Goal: Task Accomplishment & Management: Complete application form

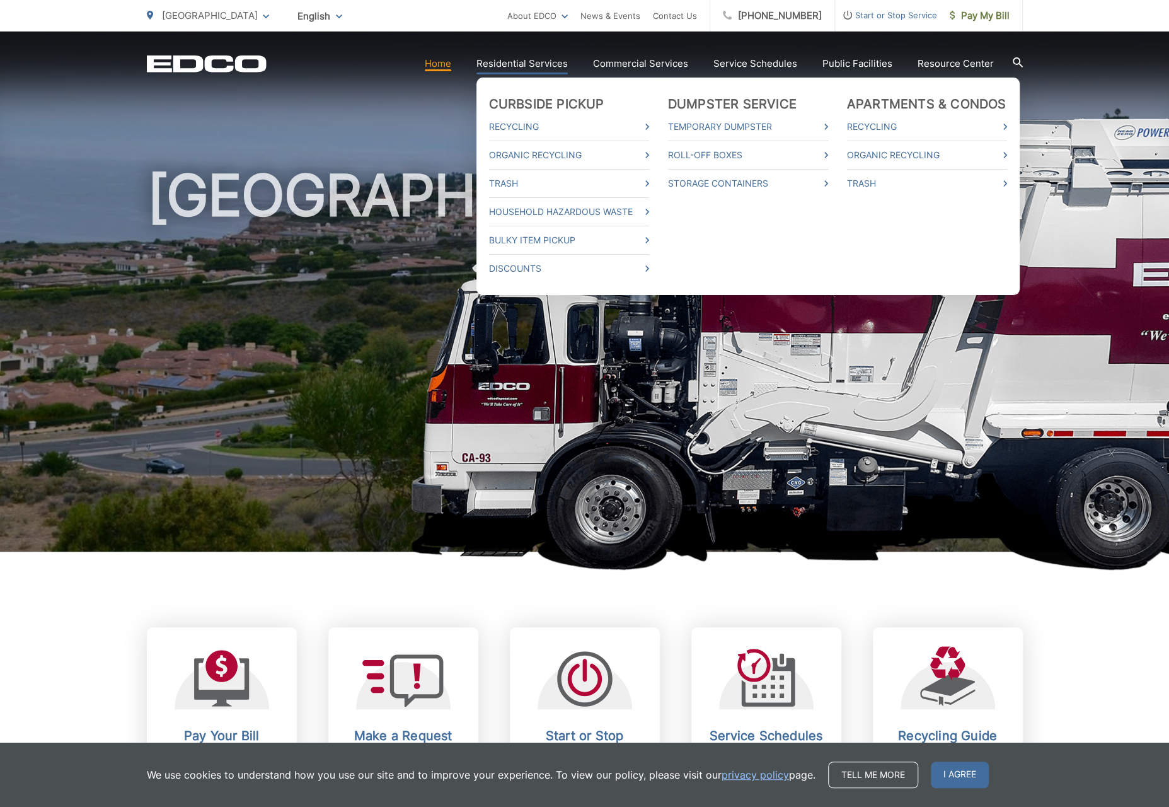
click at [525, 64] on link "Residential Services" at bounding box center [521, 63] width 91 height 15
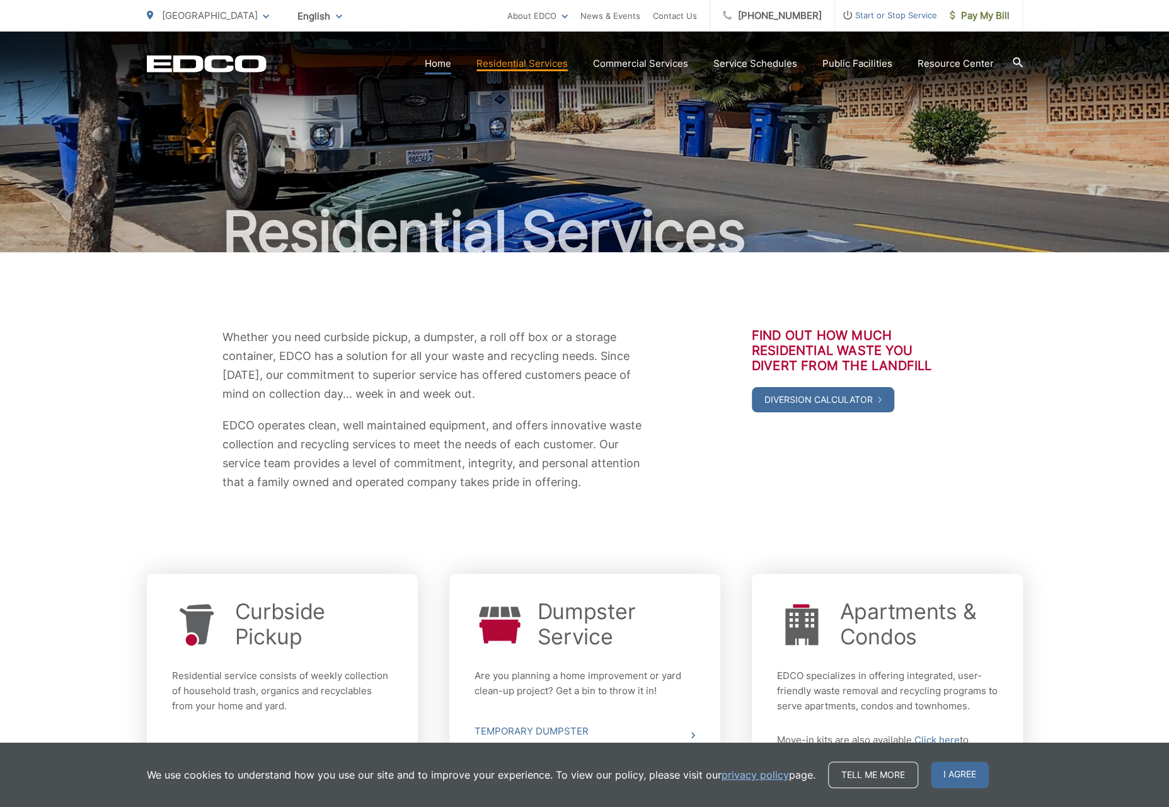
click at [451, 69] on link "Home" at bounding box center [438, 63] width 26 height 15
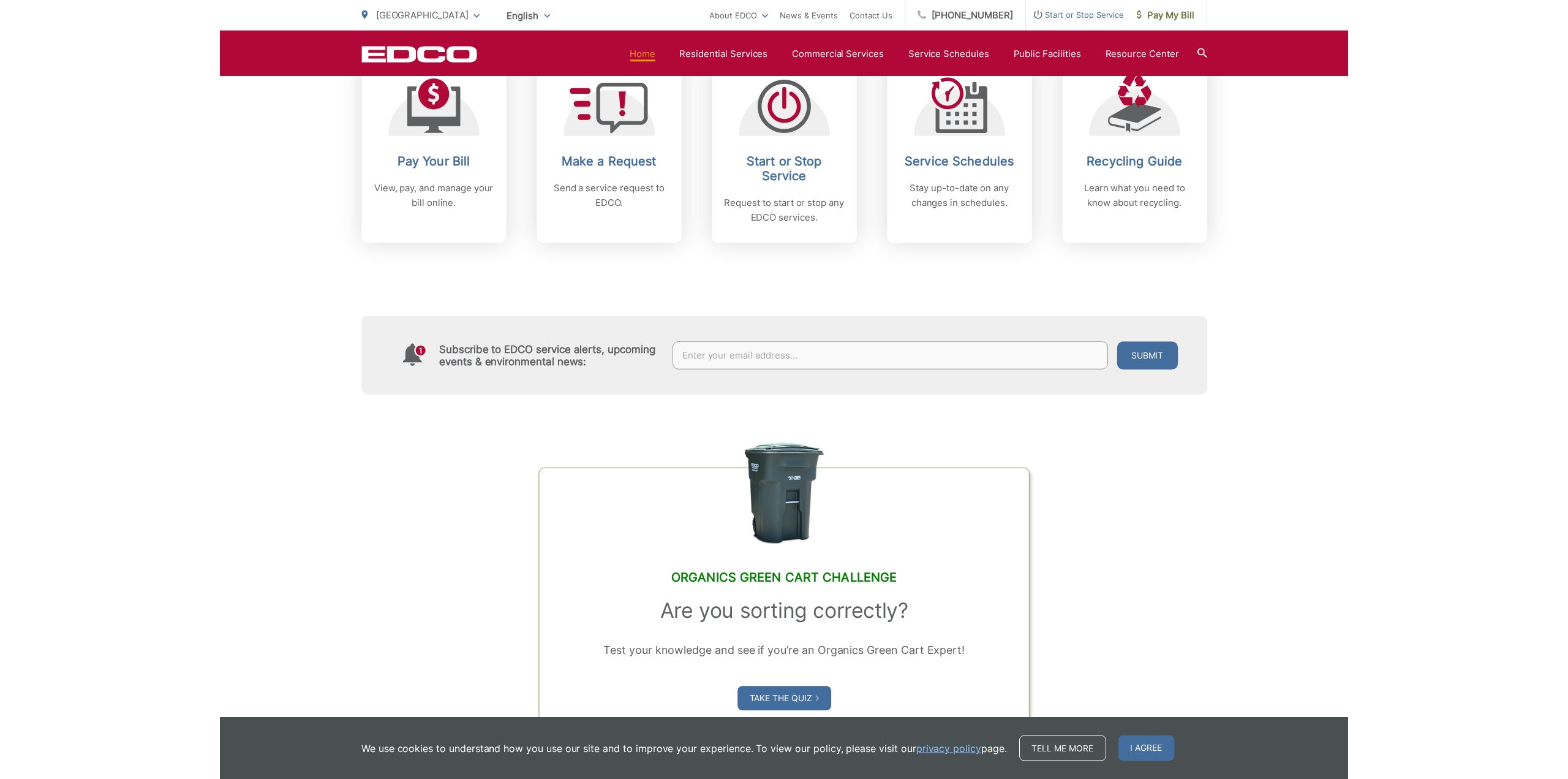
scroll to position [491, 0]
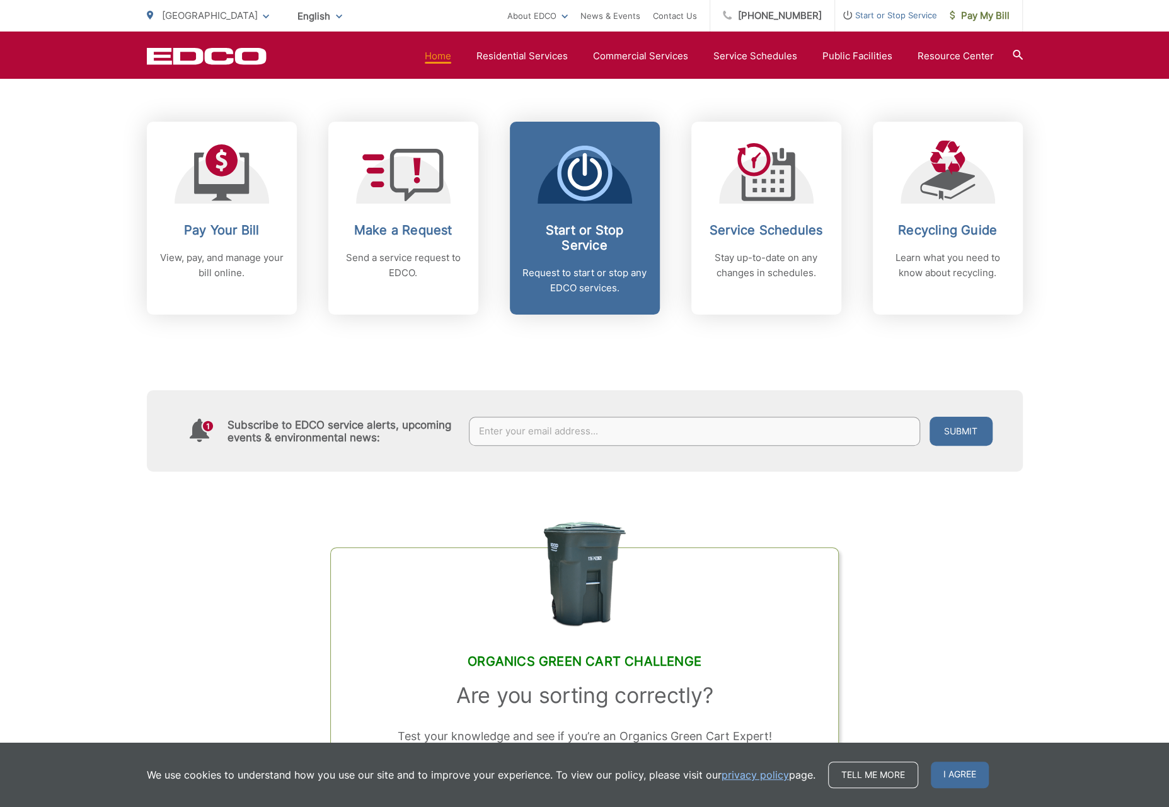
click at [591, 250] on h2 "Start or Stop Service" at bounding box center [584, 237] width 125 height 30
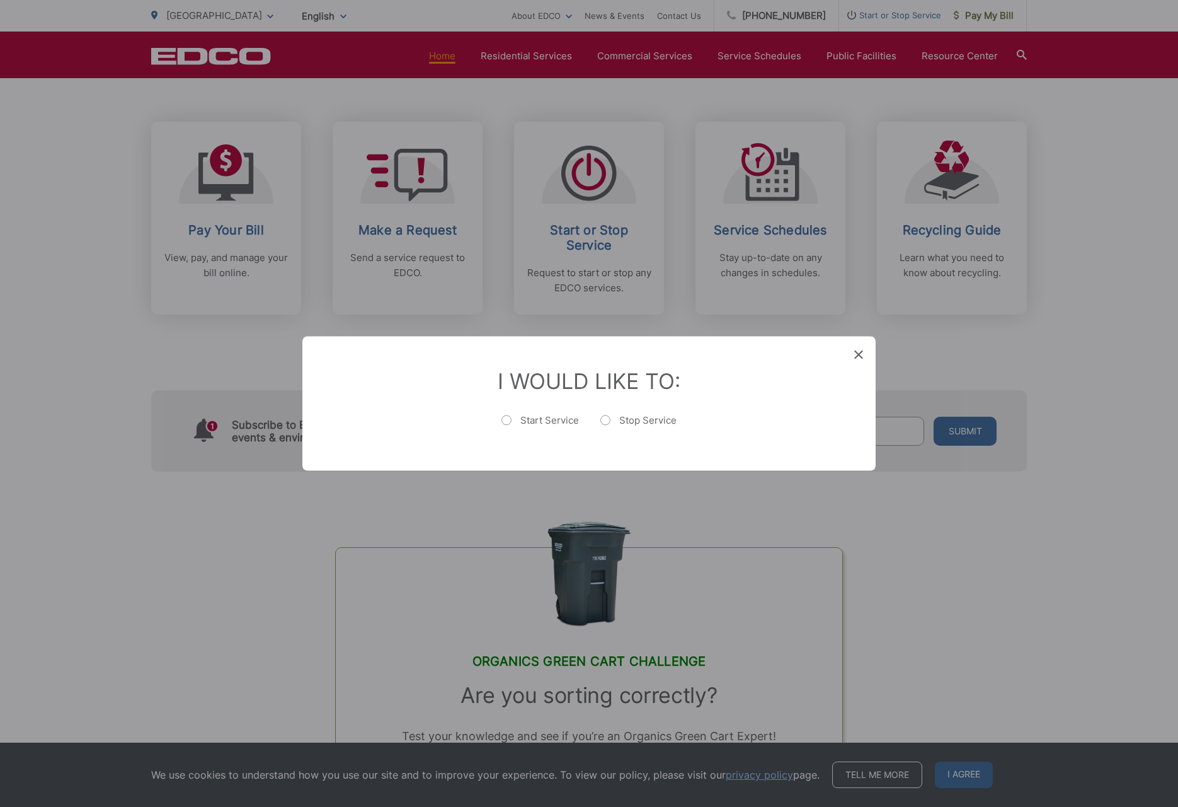
click at [510, 420] on label "Start Service" at bounding box center [541, 426] width 78 height 25
radio input "true"
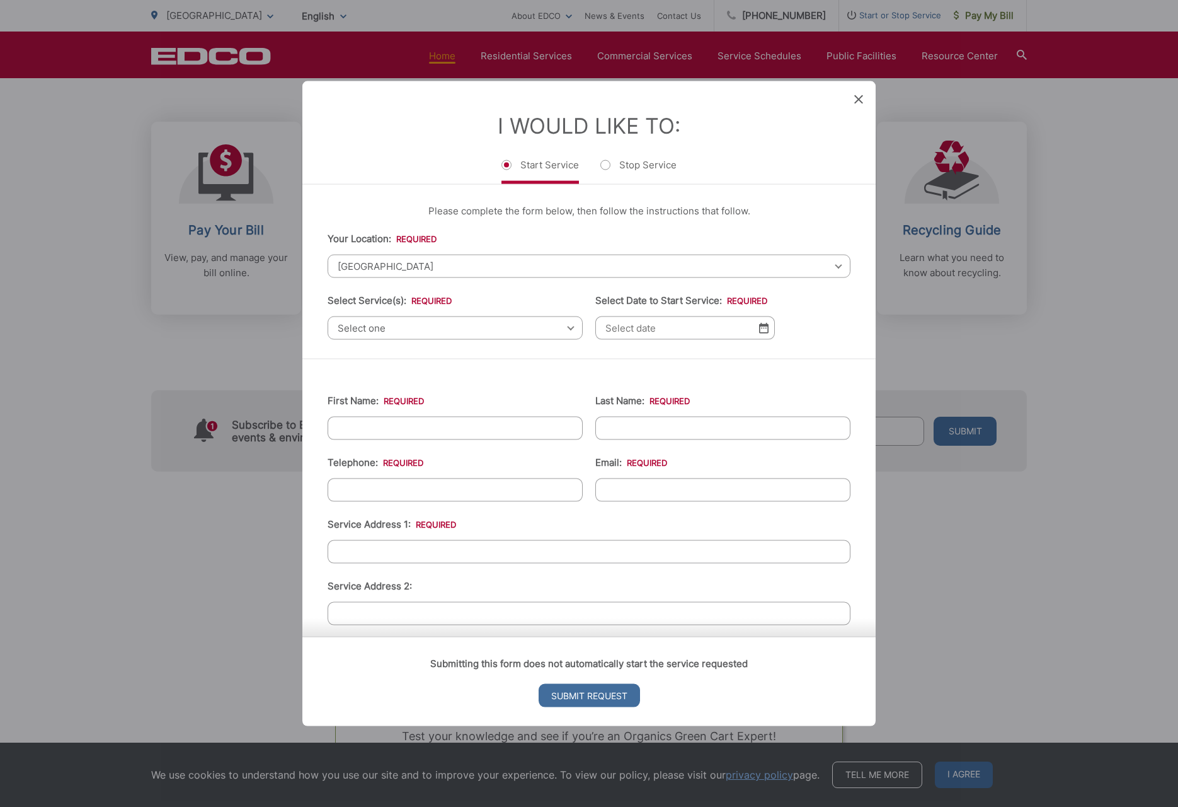
click at [563, 331] on span "Select one" at bounding box center [455, 327] width 255 height 23
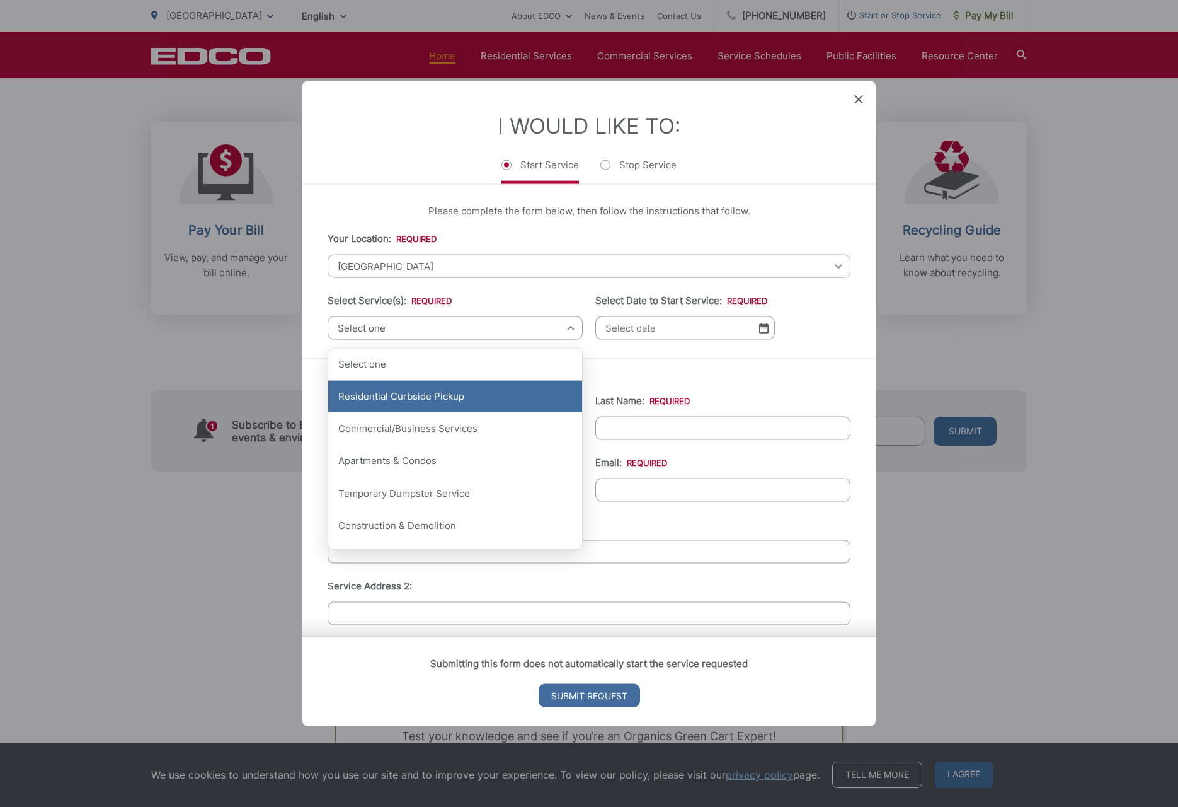
click at [462, 400] on div "Residential Curbside Pickup" at bounding box center [455, 397] width 254 height 32
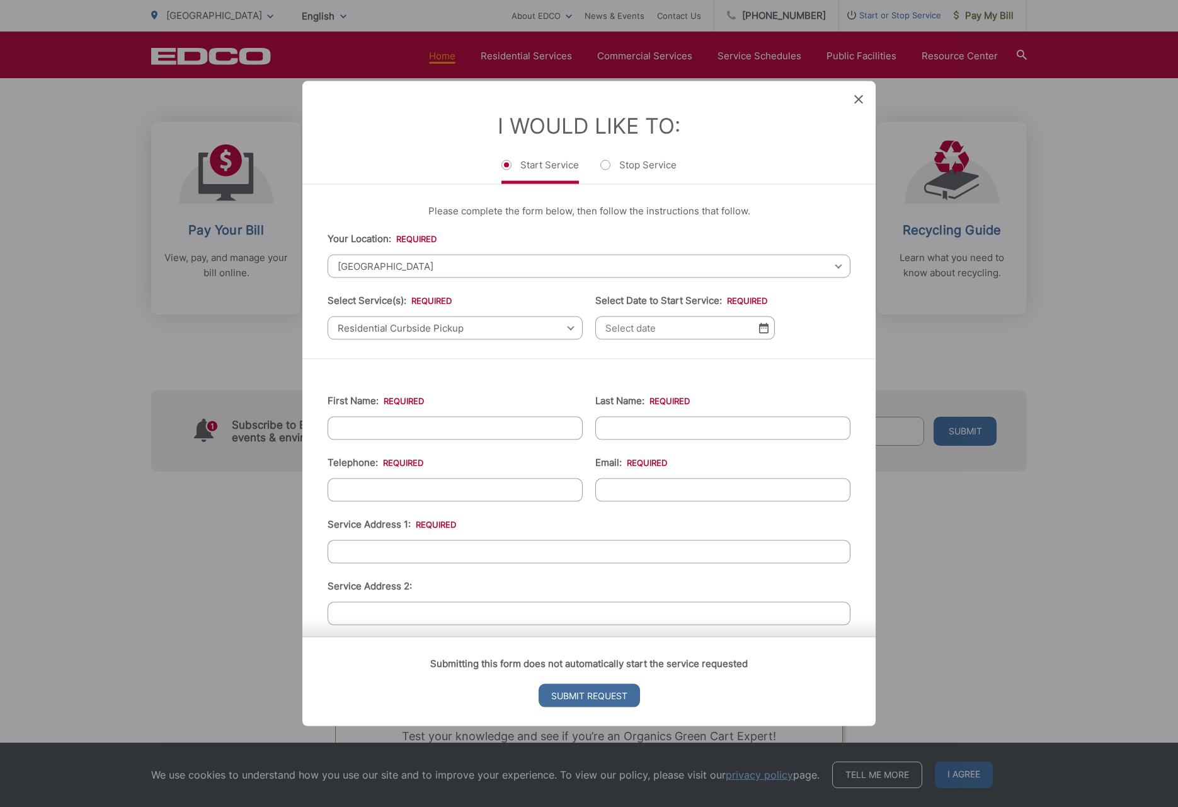
click at [759, 328] on img at bounding box center [763, 328] width 9 height 11
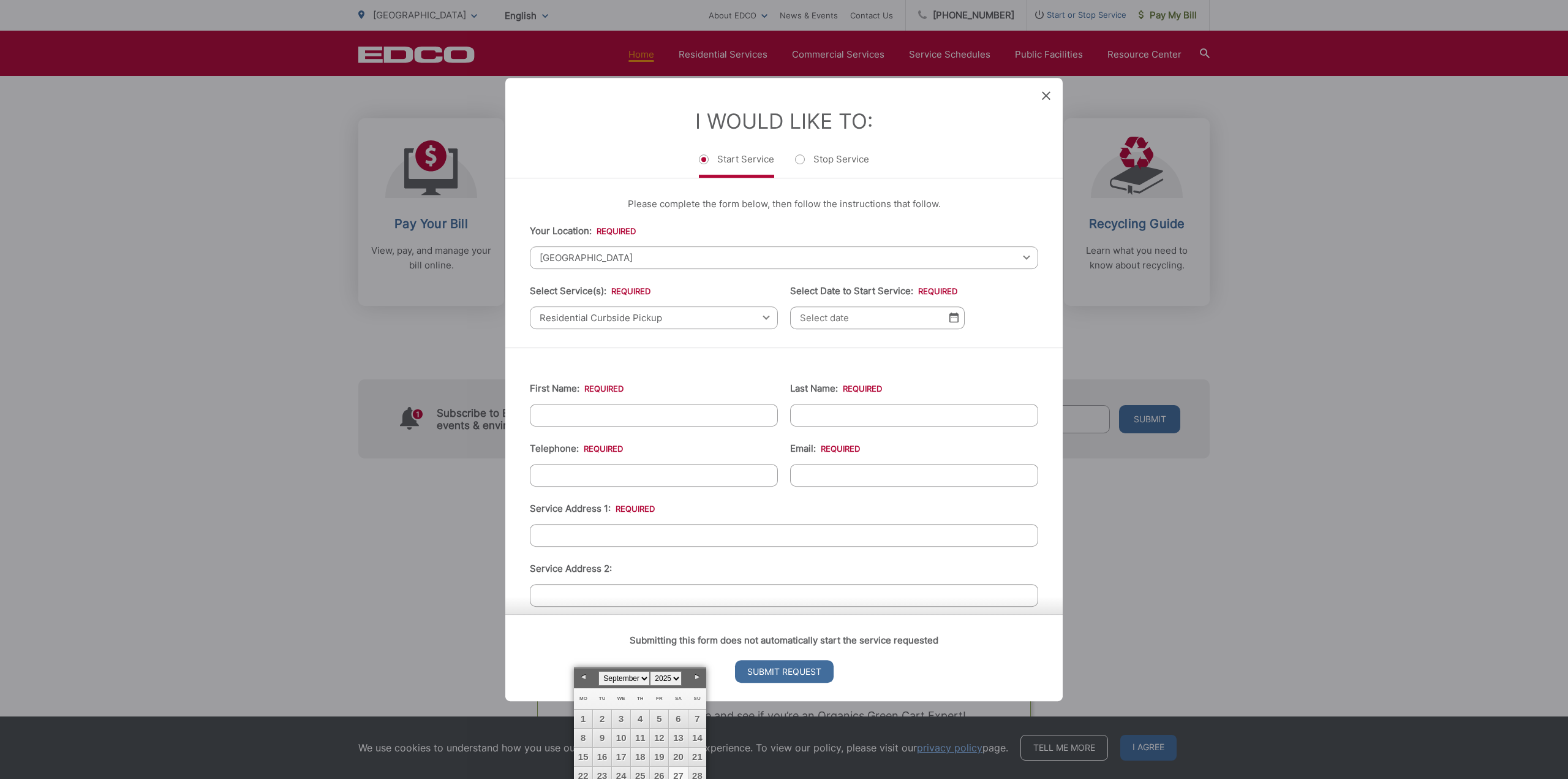
click at [680, 773] on link "27" at bounding box center [678, 775] width 18 height 18
type input "09/27/2025"
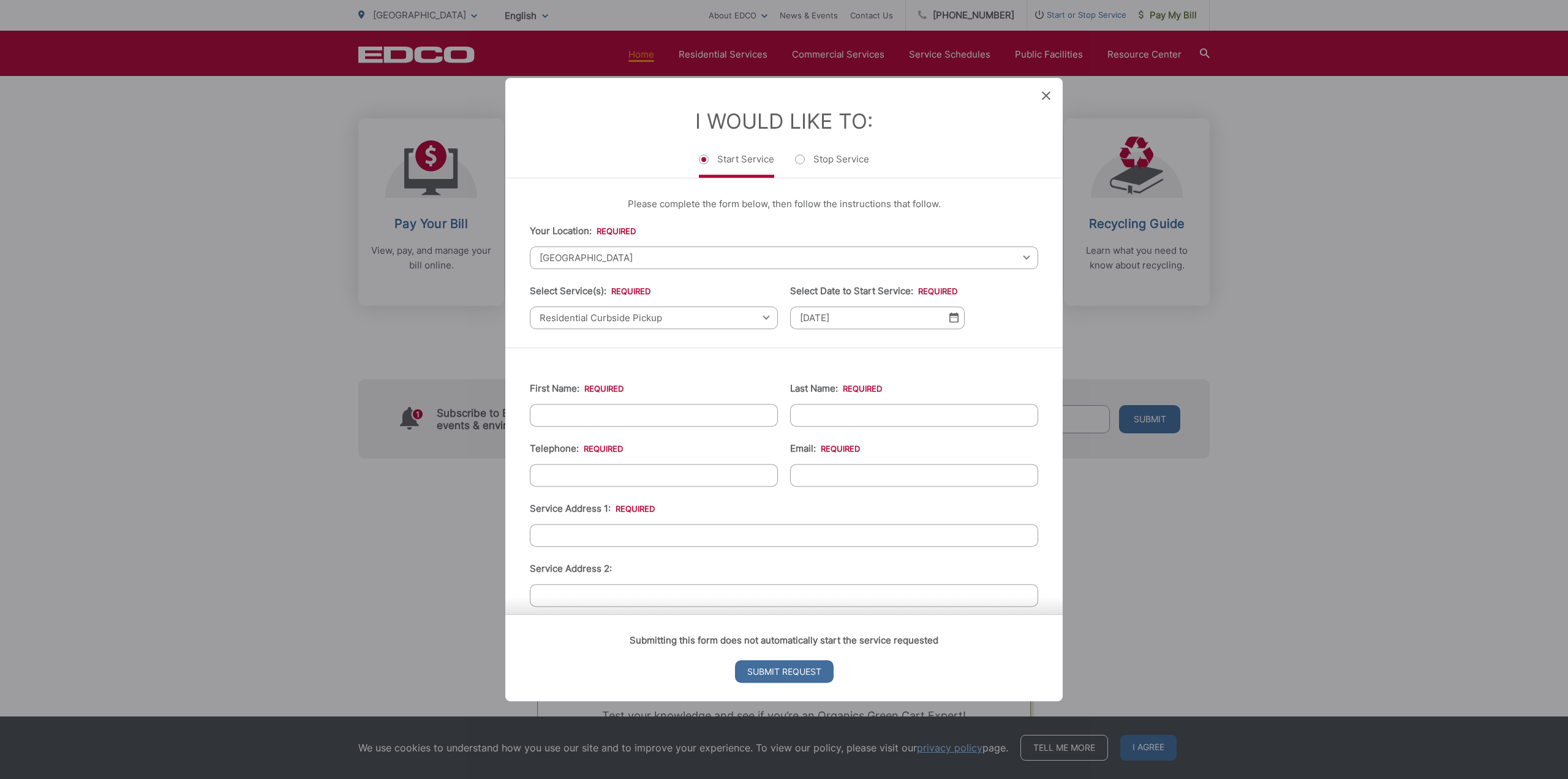
click at [573, 404] on input "First Name: *" at bounding box center [653, 414] width 248 height 22
type input "Cosette"
click at [818, 422] on input "Last Name: *" at bounding box center [914, 414] width 248 height 22
type input "Rubalcaba"
click at [557, 475] on input "(___) ___-____" at bounding box center [653, 475] width 248 height 22
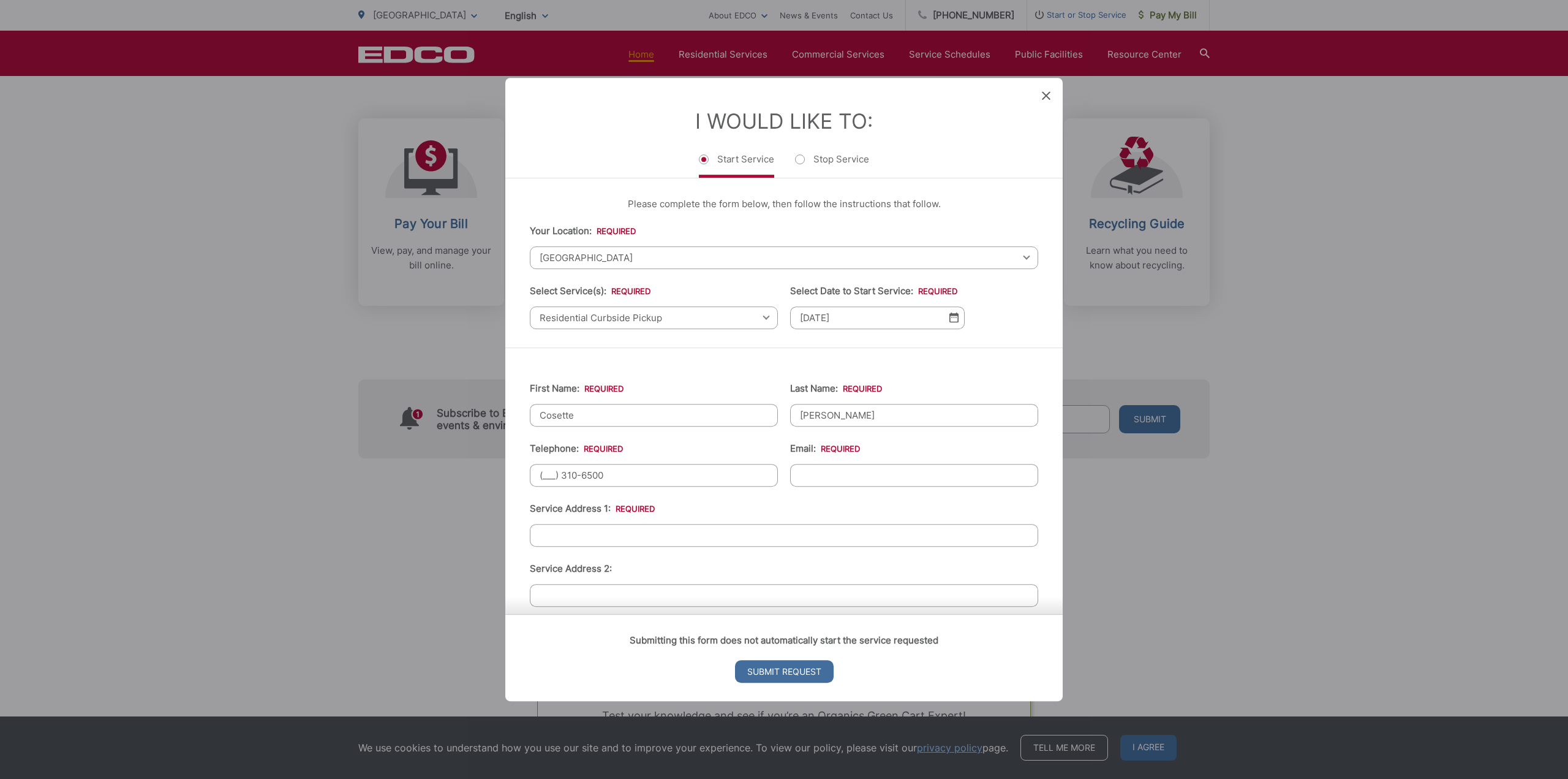
click at [551, 470] on input "(___) 310-6500" at bounding box center [653, 475] width 248 height 22
click at [545, 472] on input "(___) 310-6500" at bounding box center [653, 475] width 248 height 22
click at [561, 477] on input "(_31) 031-0650" at bounding box center [653, 475] width 248 height 22
drag, startPoint x: 557, startPoint y: 477, endPoint x: 567, endPoint y: 478, distance: 10.0
click at [560, 478] on input "(_31) 031-0650" at bounding box center [653, 475] width 248 height 22
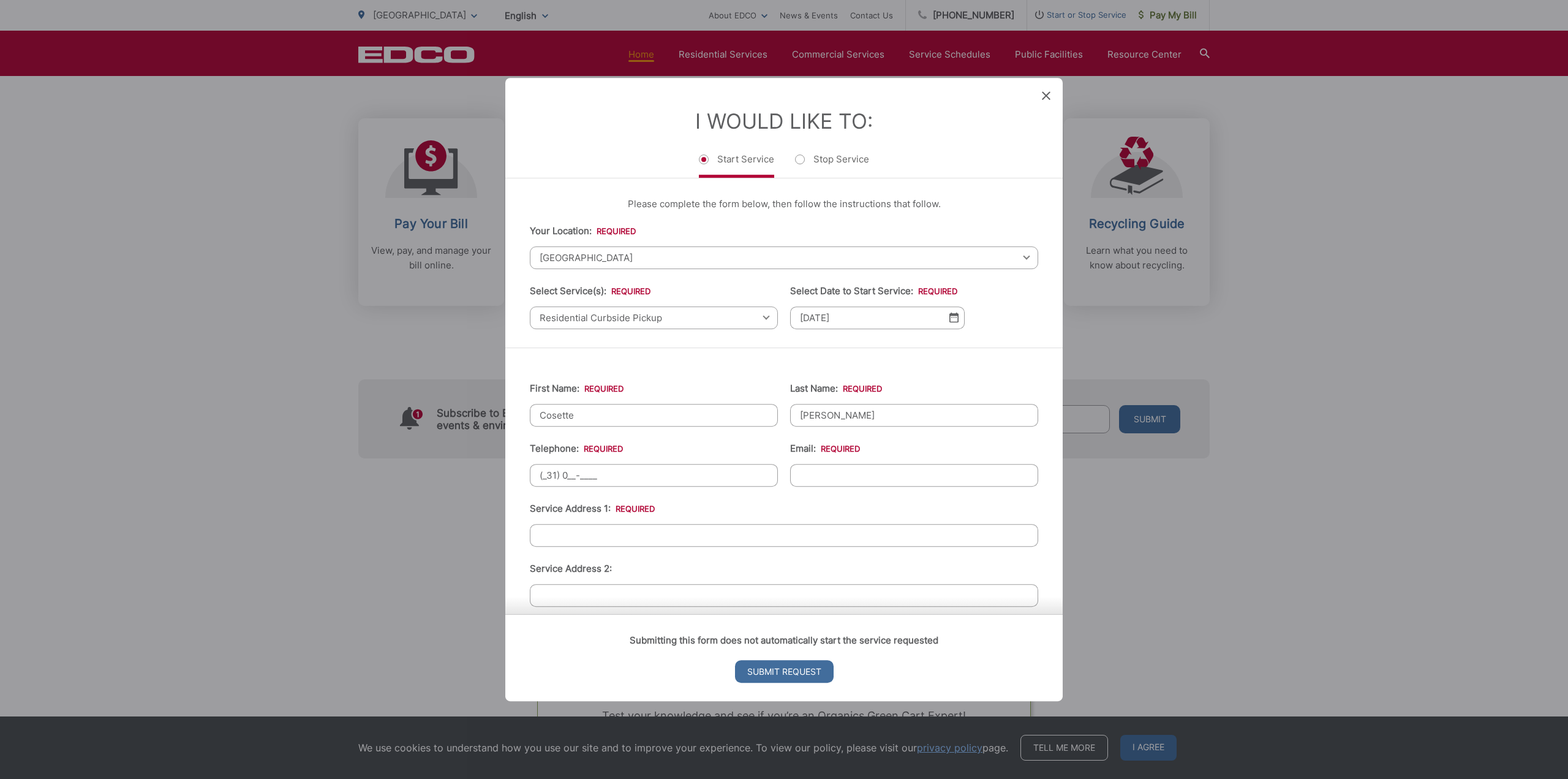
drag, startPoint x: 544, startPoint y: 478, endPoint x: 613, endPoint y: 481, distance: 69.1
click at [613, 481] on input "(_31) 0__-____" at bounding box center [653, 475] width 248 height 22
type input "(310) 650-0197"
click at [810, 474] on input "Email: *" at bounding box center [914, 475] width 248 height 22
drag, startPoint x: 848, startPoint y: 474, endPoint x: 842, endPoint y: 476, distance: 6.3
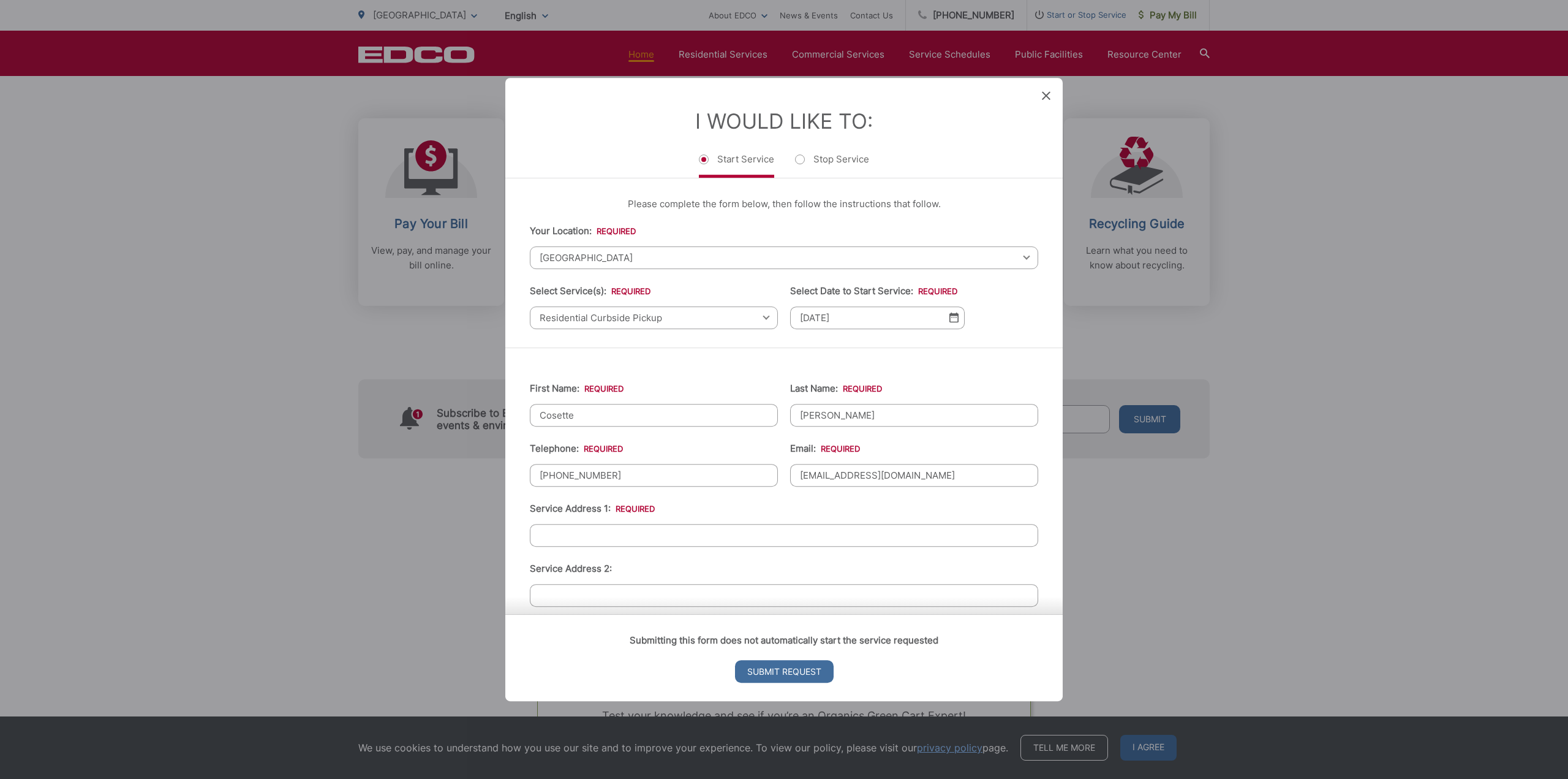
click at [842, 476] on input "gorgan0@Msn.com" at bounding box center [914, 475] width 248 height 22
type input "gorgan0@msn.com"
click at [600, 537] on input "Service Address 1: *" at bounding box center [784, 535] width 508 height 22
drag, startPoint x: 574, startPoint y: 533, endPoint x: 566, endPoint y: 534, distance: 8.1
click at [566, 534] on input "1236 mount rainier road" at bounding box center [784, 535] width 508 height 22
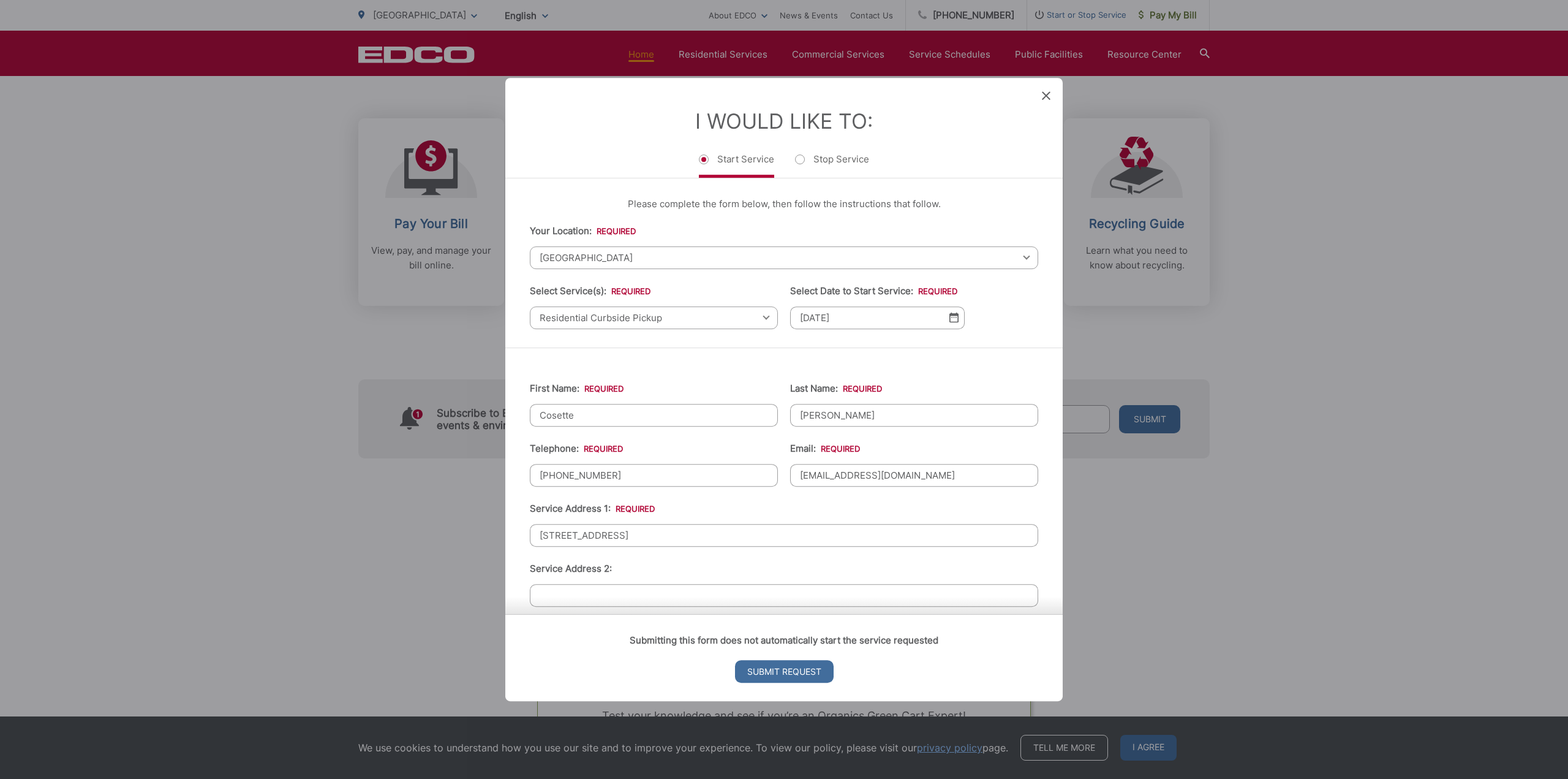
click at [597, 533] on input "1236 Mount rainier road" at bounding box center [784, 535] width 508 height 22
click at [602, 533] on input "1236 Mount rainier road" at bounding box center [784, 535] width 508 height 22
click at [597, 533] on input "1236 Mount rainier road" at bounding box center [784, 535] width 508 height 22
click at [599, 533] on input "1236 Mount rainier road" at bounding box center [784, 535] width 508 height 22
click at [630, 538] on input "1236 Mount Rainier road" at bounding box center [784, 535] width 508 height 22
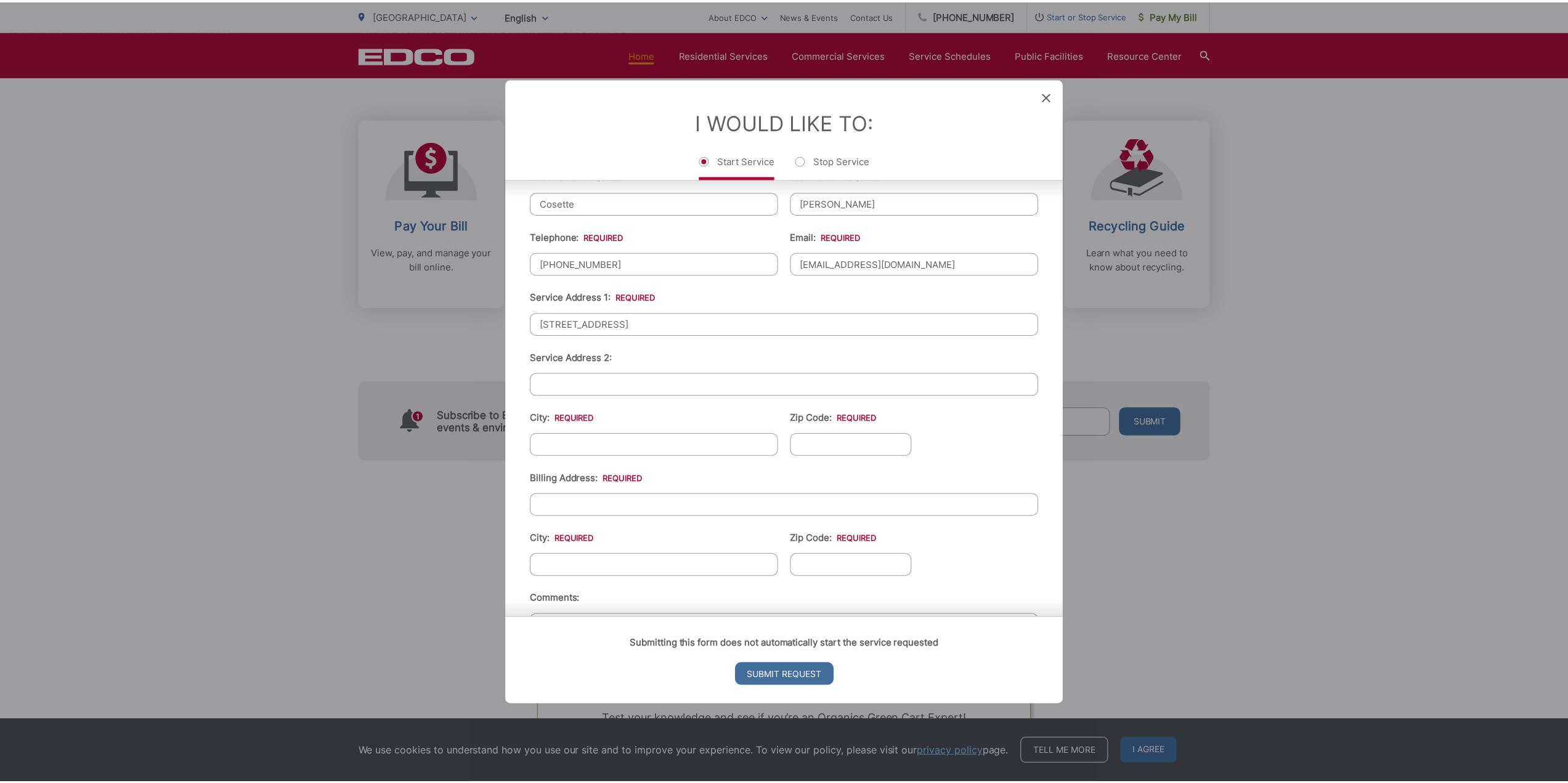
scroll to position [246, 0]
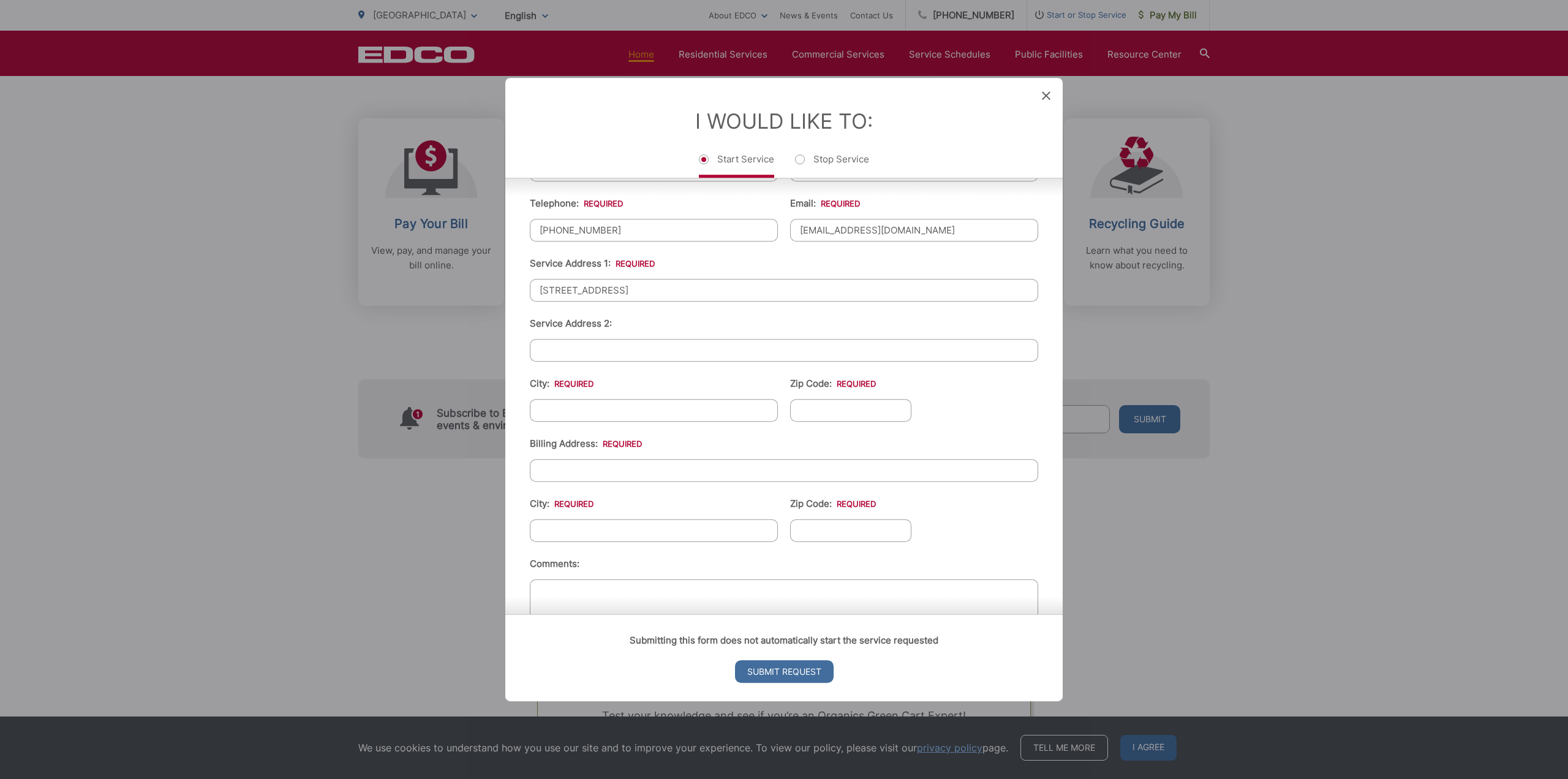
type input "1236 Mount Rainier Road"
click at [559, 407] on input "City: *" at bounding box center [653, 409] width 248 height 22
click at [634, 413] on input "City: *" at bounding box center [653, 409] width 248 height 22
drag, startPoint x: 543, startPoint y: 406, endPoint x: 538, endPoint y: 407, distance: 5.1
click at [538, 407] on input "rancho palos Verde" at bounding box center [653, 409] width 248 height 22
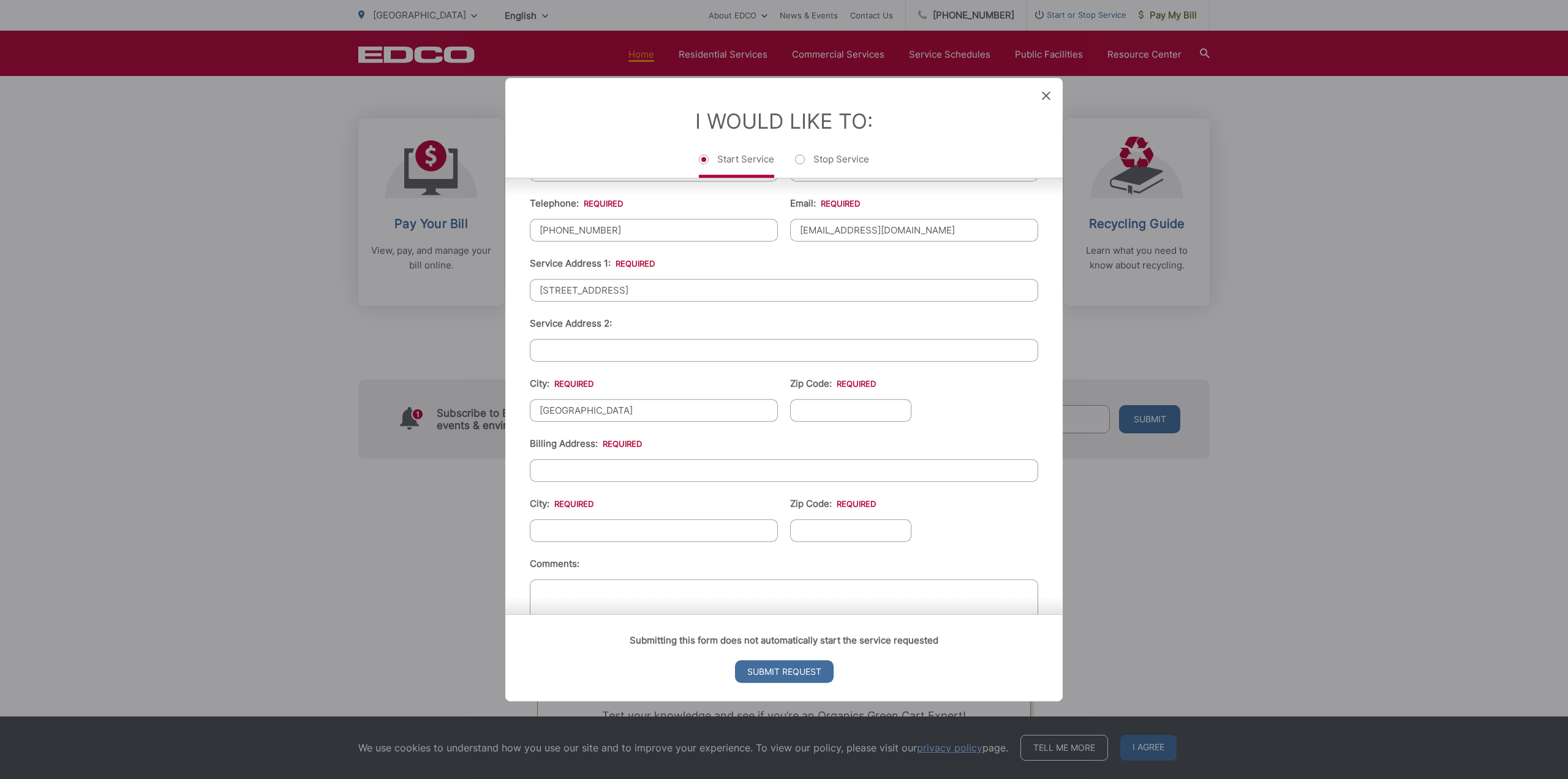
click at [575, 411] on input "Rancho palos Verde" at bounding box center [653, 409] width 248 height 22
type input "Rancho Palos Verde"
click at [806, 411] on input "Zip Code: *" at bounding box center [851, 409] width 122 height 22
type input "90275"
click at [592, 462] on input "Billing Address: *" at bounding box center [784, 470] width 508 height 22
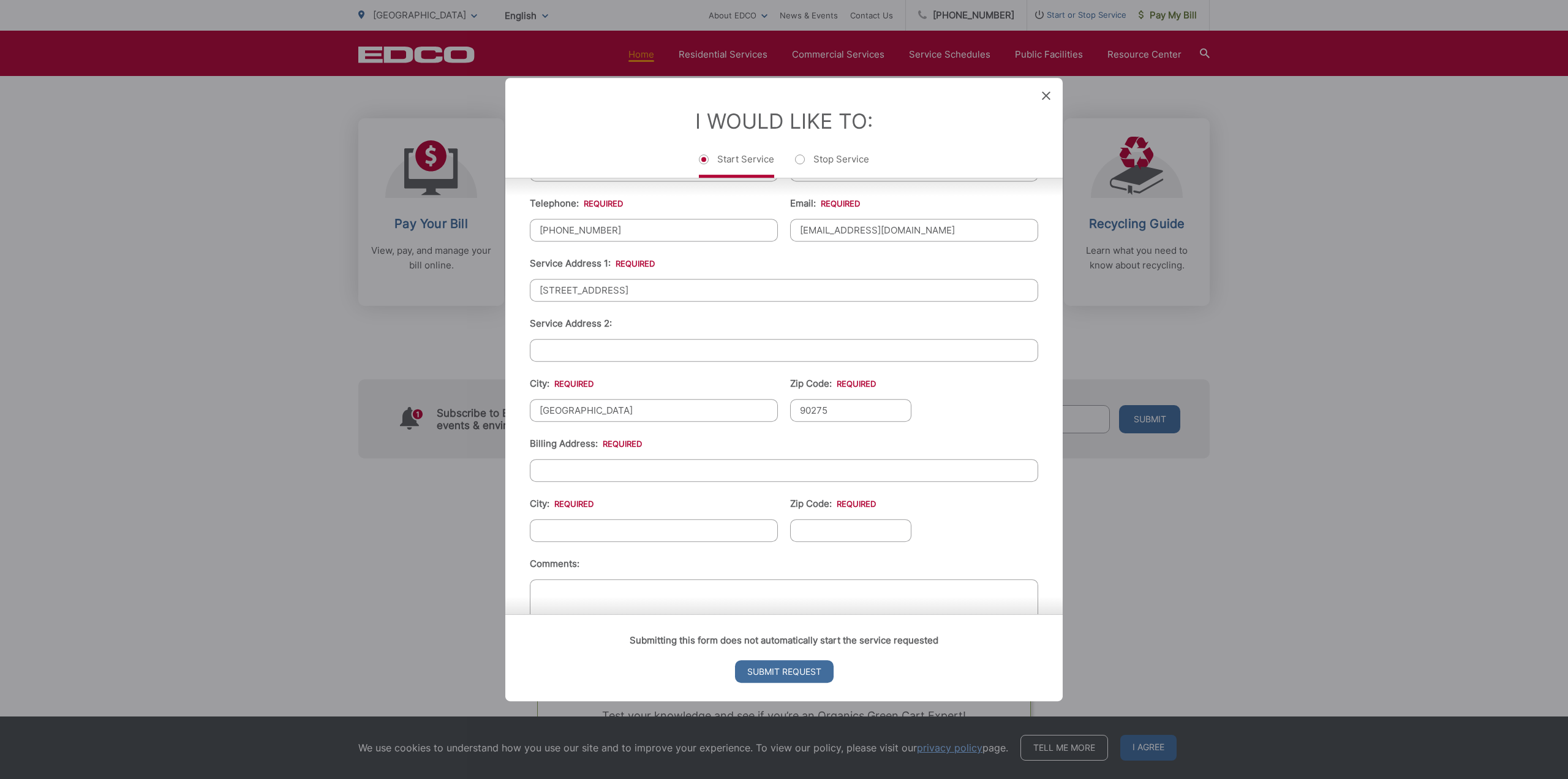
click at [717, 437] on li "Billing Address: *" at bounding box center [784, 459] width 508 height 46
click at [591, 470] on input "Billing Address: *" at bounding box center [784, 470] width 508 height 22
type input "[GEOGRAPHIC_DATA]"
click at [630, 407] on input "Rancho Palos Verde" at bounding box center [653, 409] width 248 height 22
type input "[GEOGRAPHIC_DATA]"
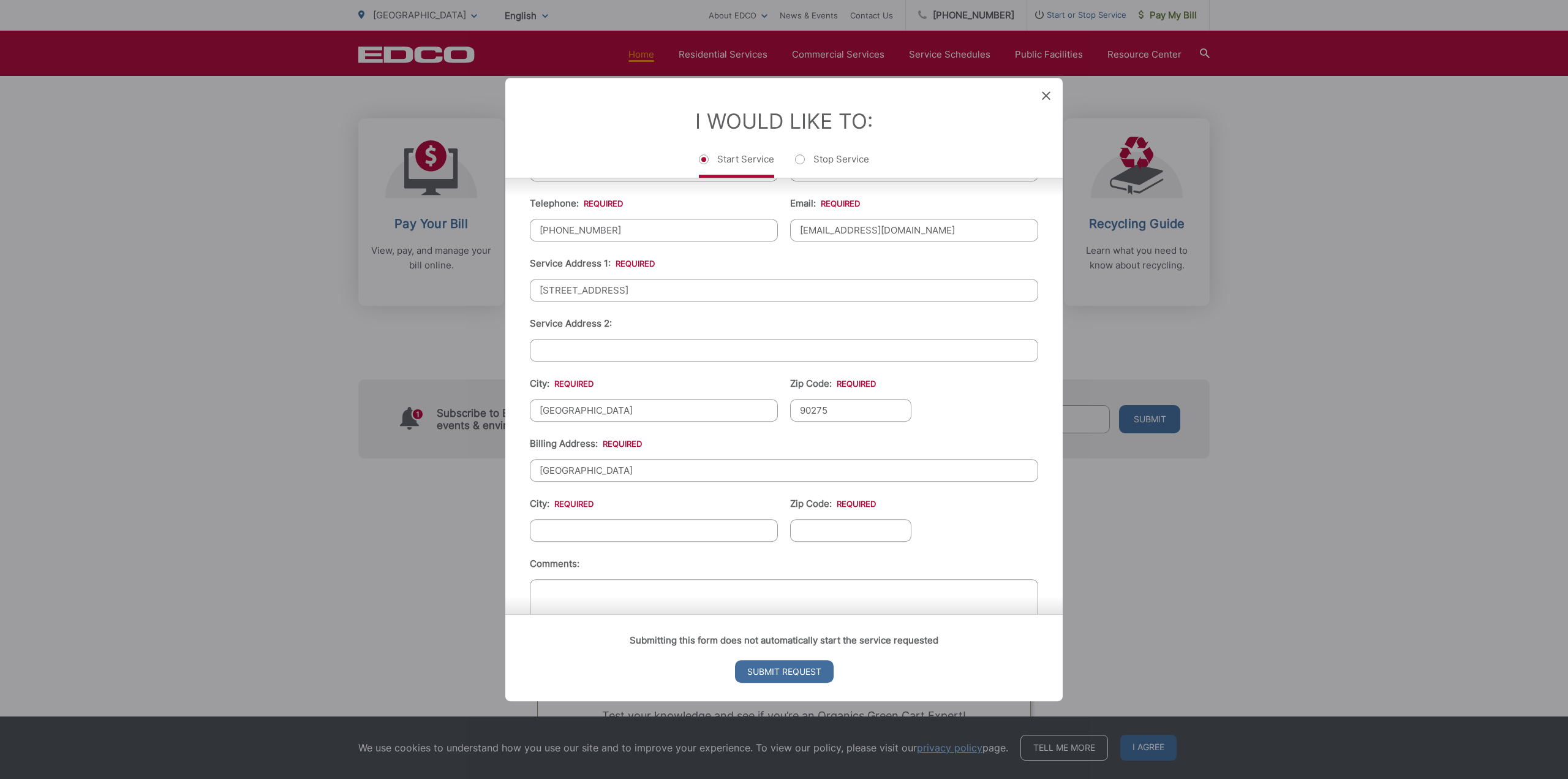
click at [701, 463] on input "[GEOGRAPHIC_DATA]" at bounding box center [784, 470] width 508 height 22
drag, startPoint x: 642, startPoint y: 468, endPoint x: 458, endPoint y: 464, distance: 184.0
click at [458, 464] on div "Entry Status None In Progress Completed None None In Progress Completed I Would…" at bounding box center [784, 389] width 1568 height 779
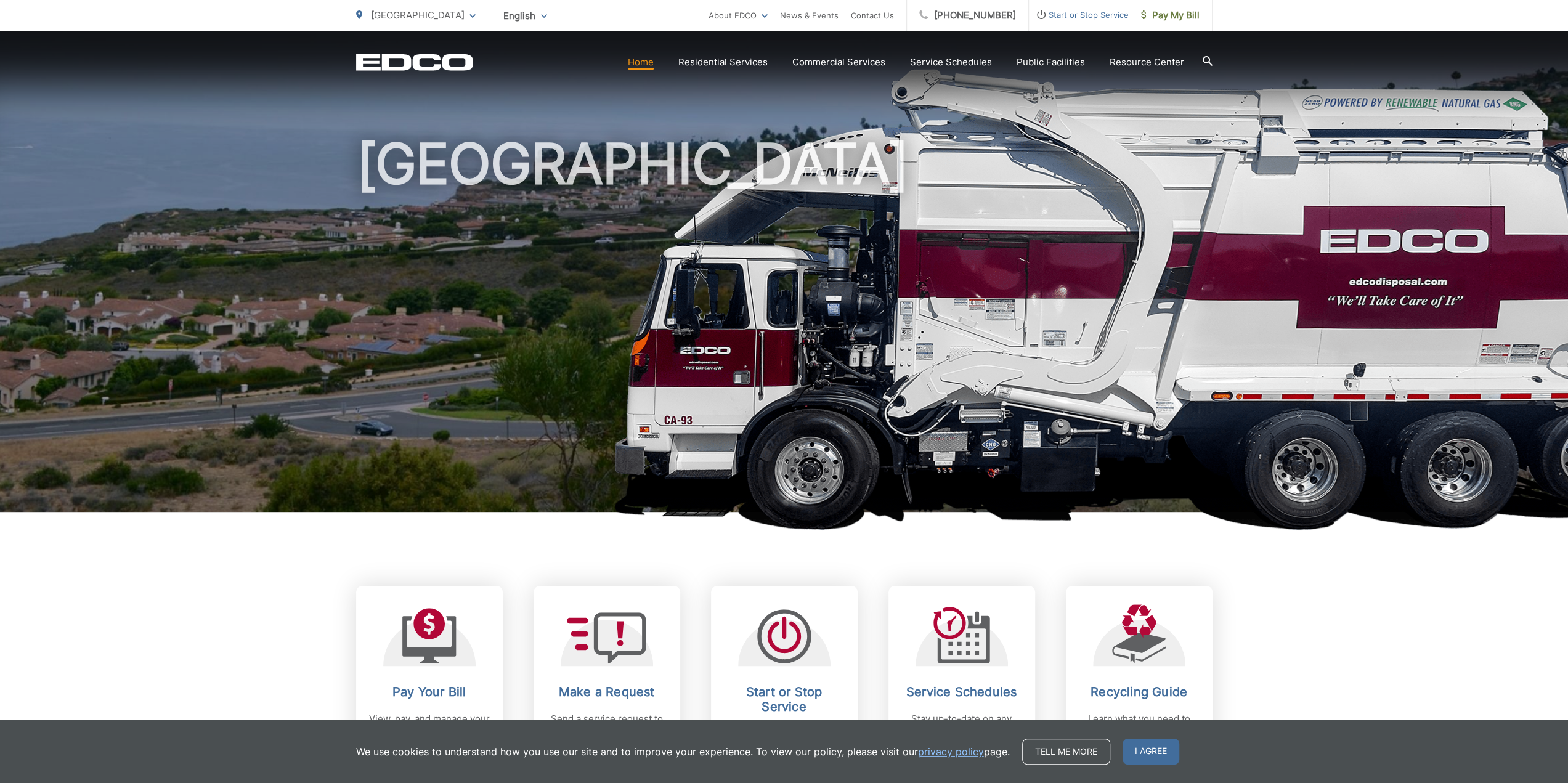
scroll to position [0, 0]
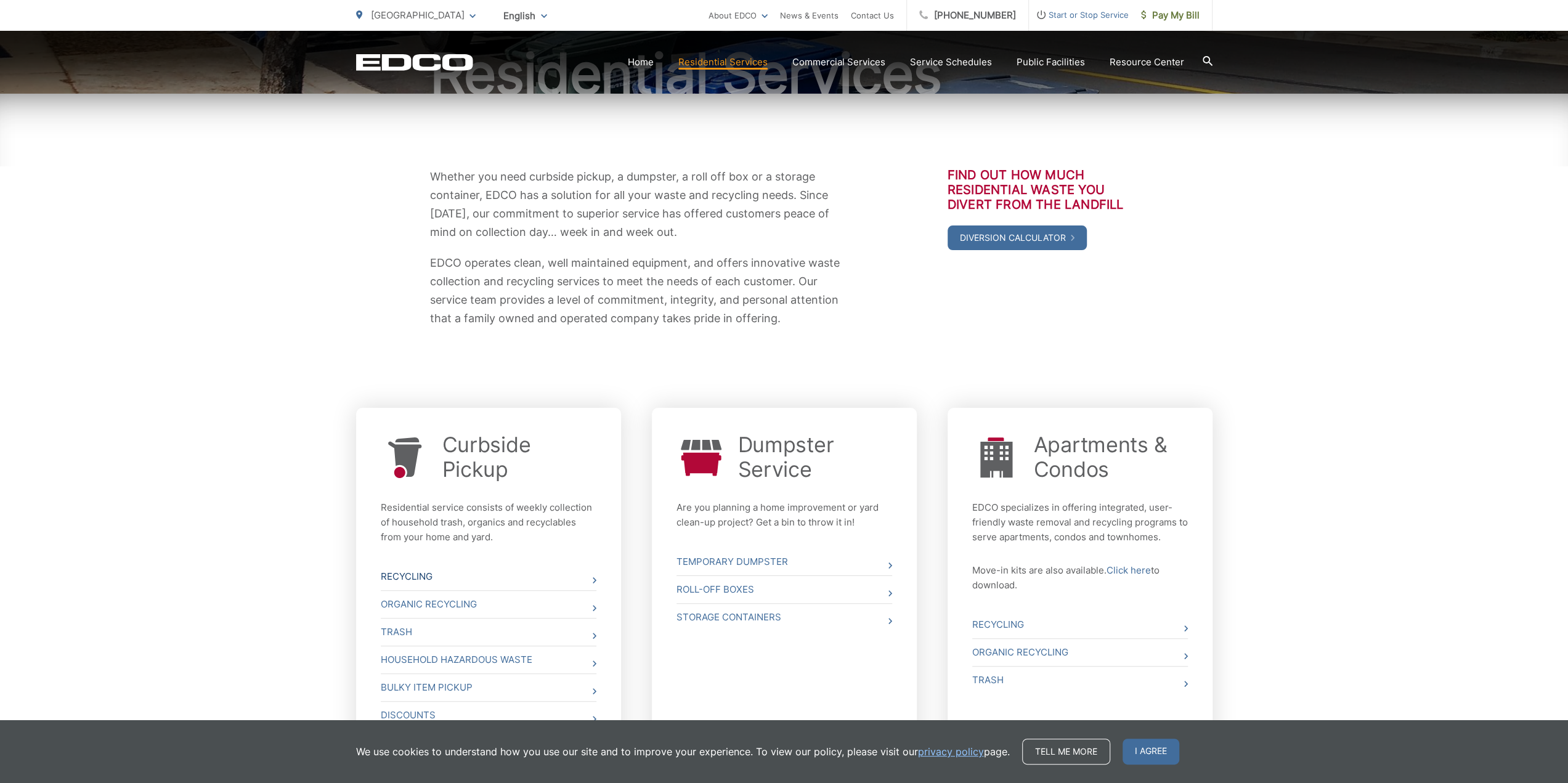
scroll to position [273, 0]
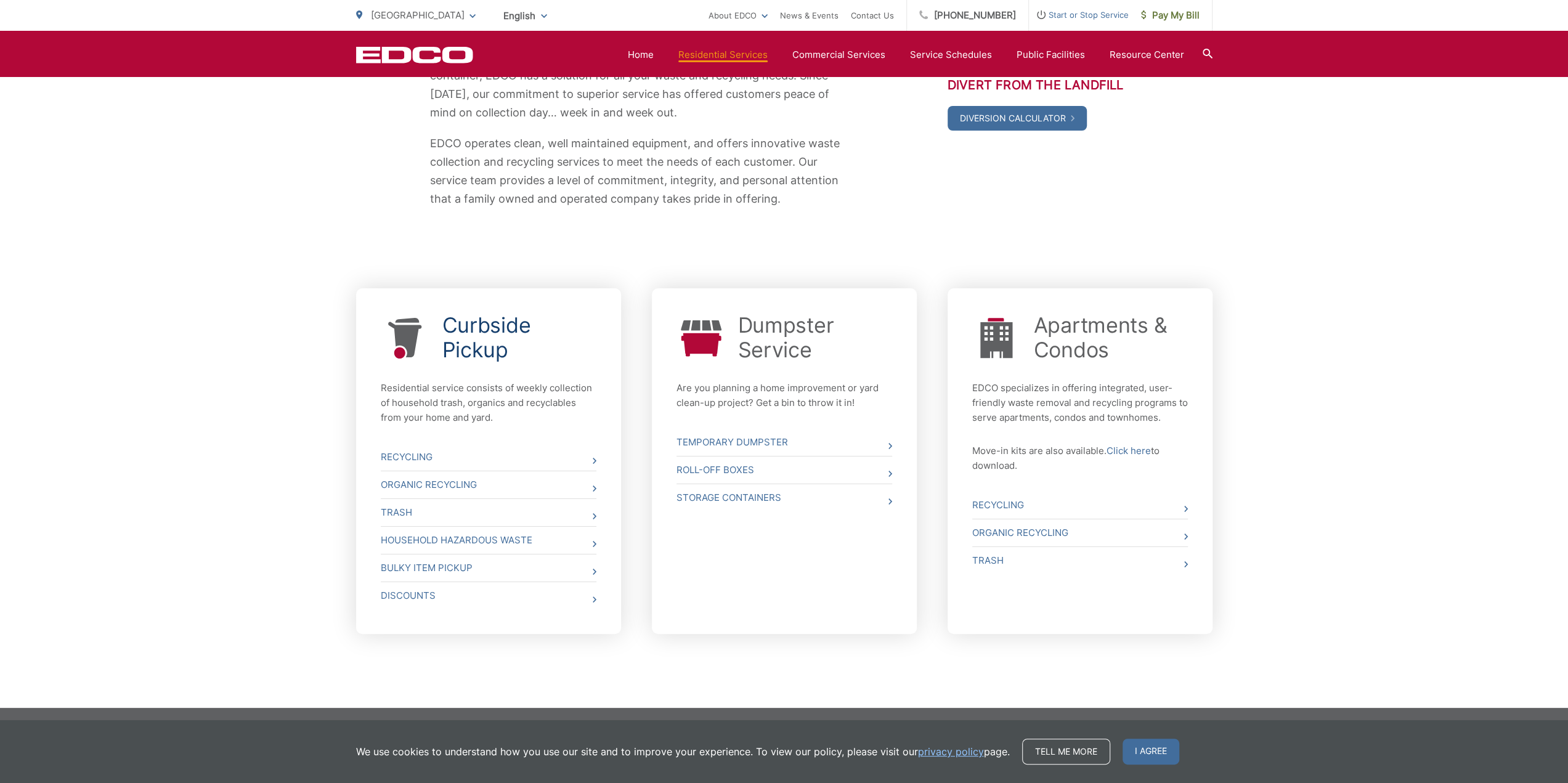
click at [468, 347] on link "Curbside Pickup" at bounding box center [519, 337] width 154 height 49
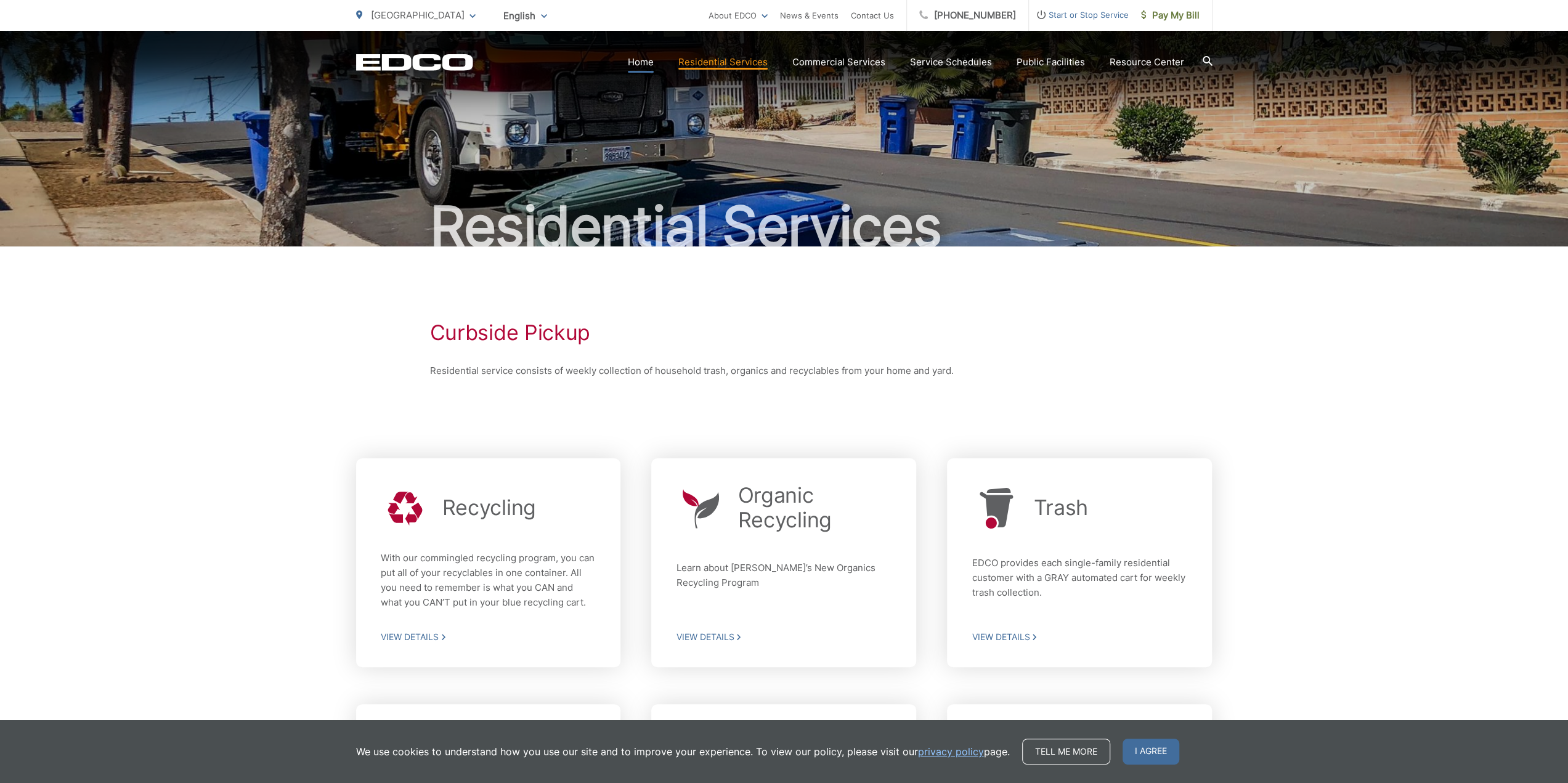
click at [652, 63] on link "Home" at bounding box center [640, 62] width 25 height 15
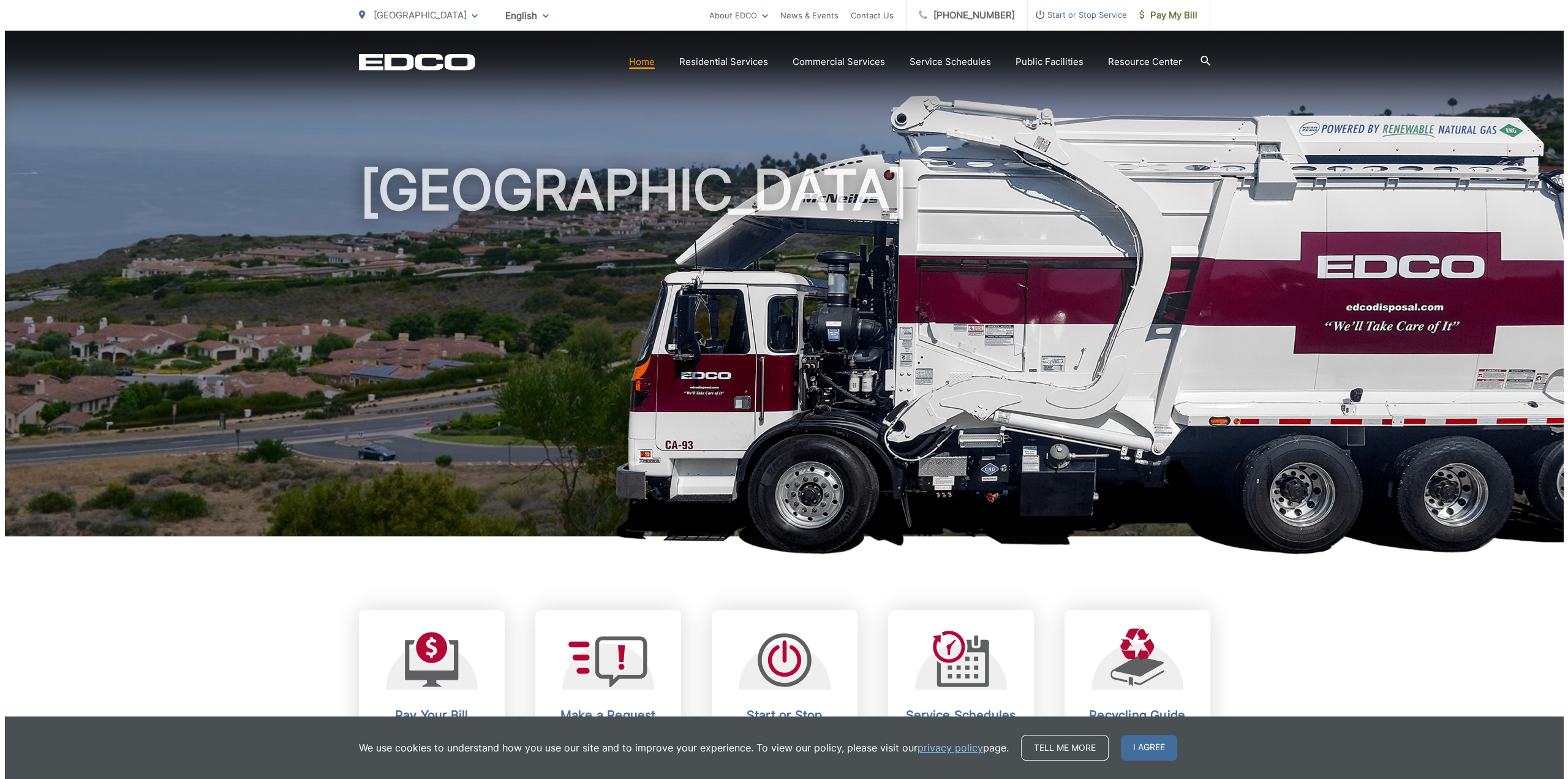
scroll to position [245, 0]
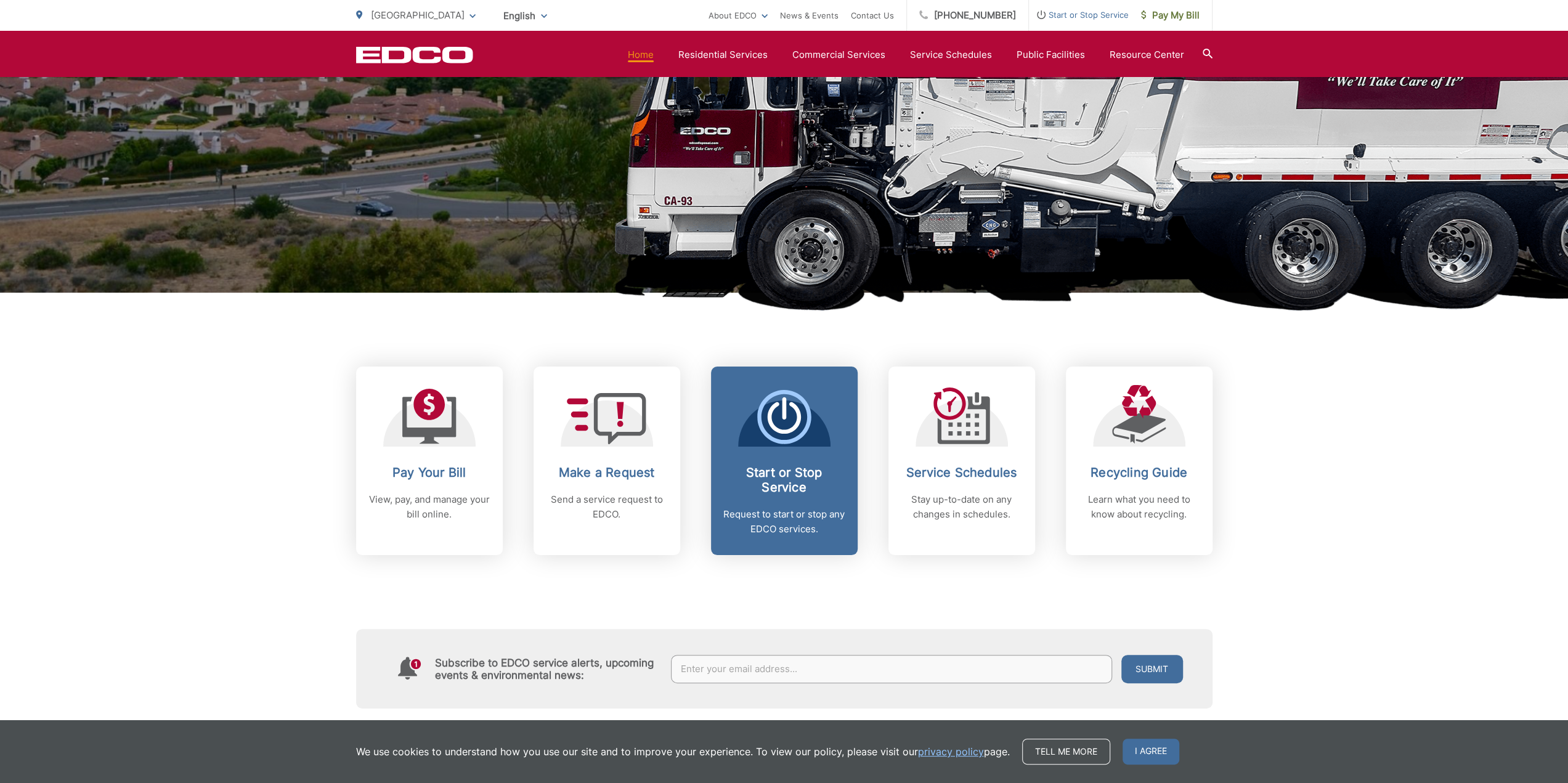
click at [762, 476] on h2 "Start or Stop Service" at bounding box center [784, 480] width 122 height 29
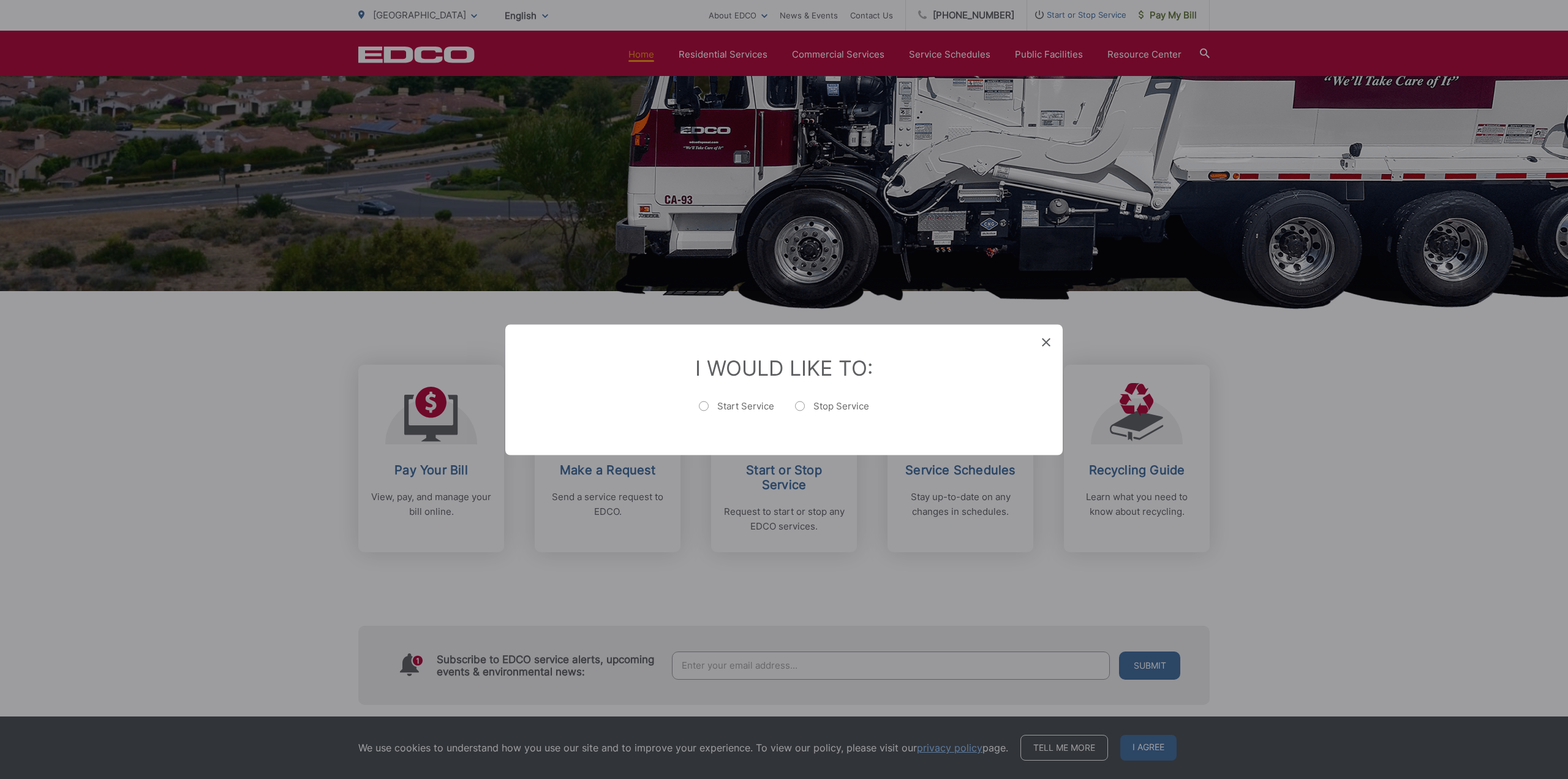
click at [705, 404] on label "Start Service" at bounding box center [737, 411] width 76 height 24
radio input "true"
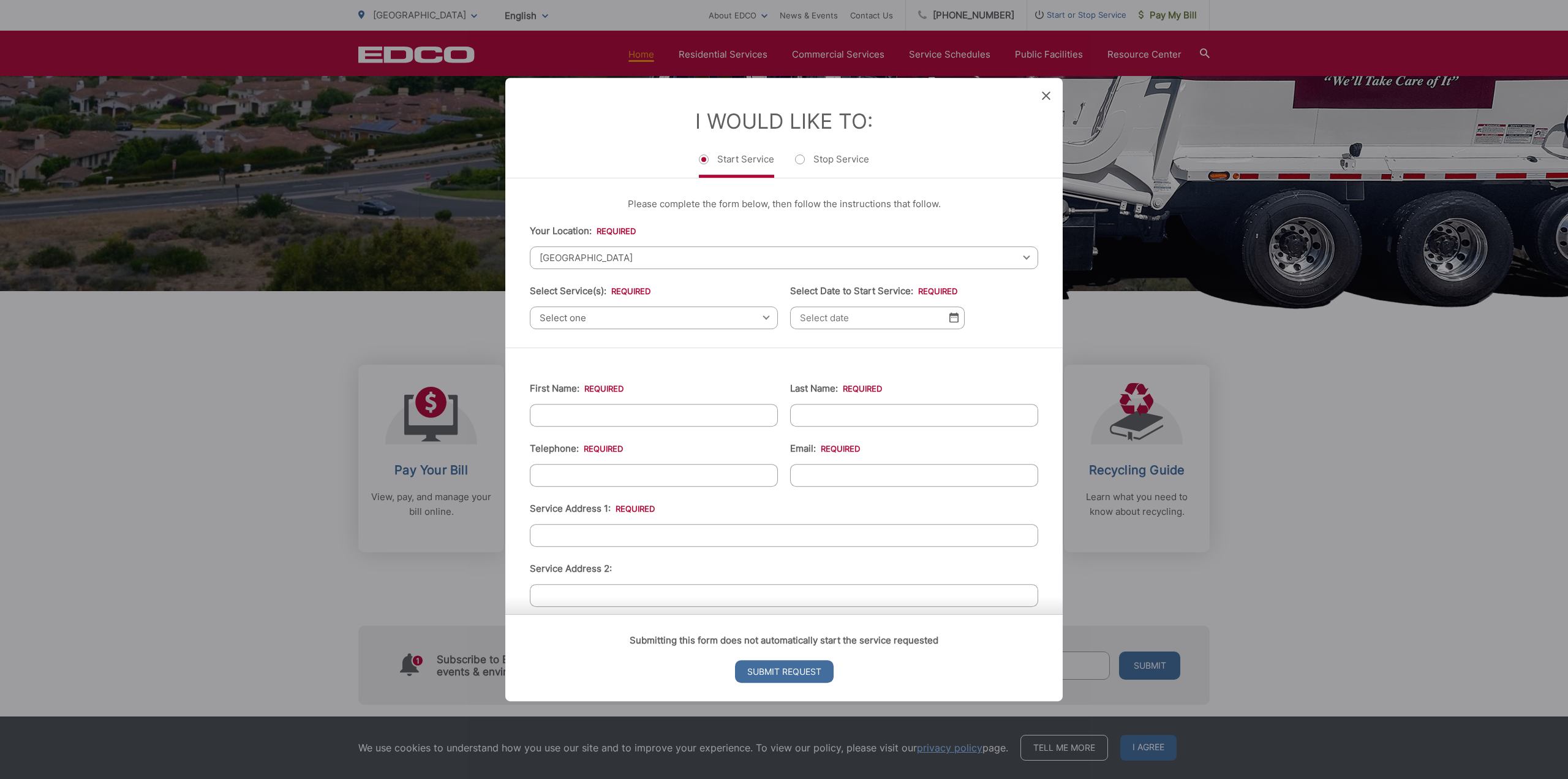
click at [590, 314] on span "Select one" at bounding box center [653, 317] width 248 height 22
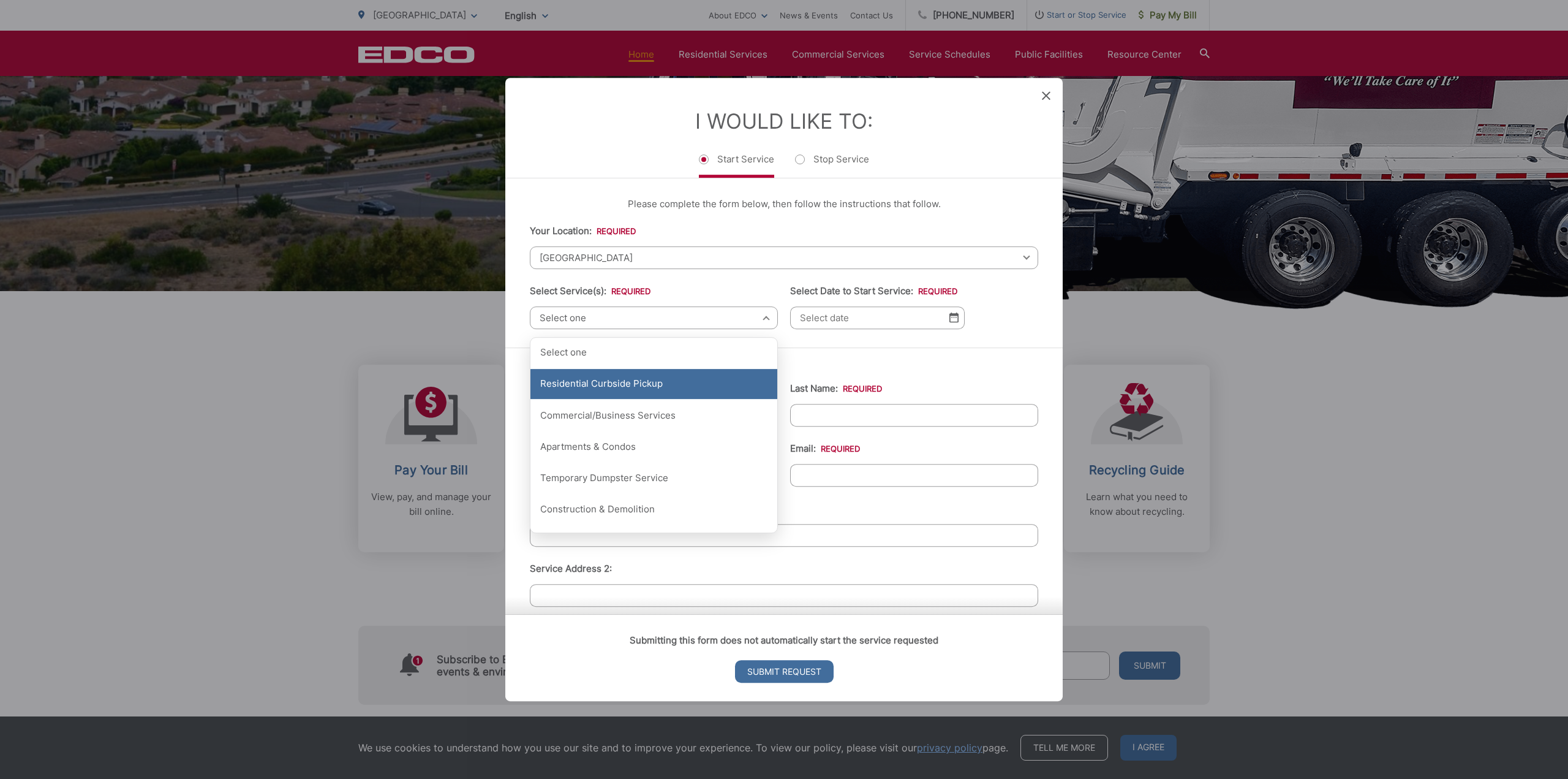
click at [641, 380] on div "Residential Curbside Pickup" at bounding box center [654, 384] width 247 height 31
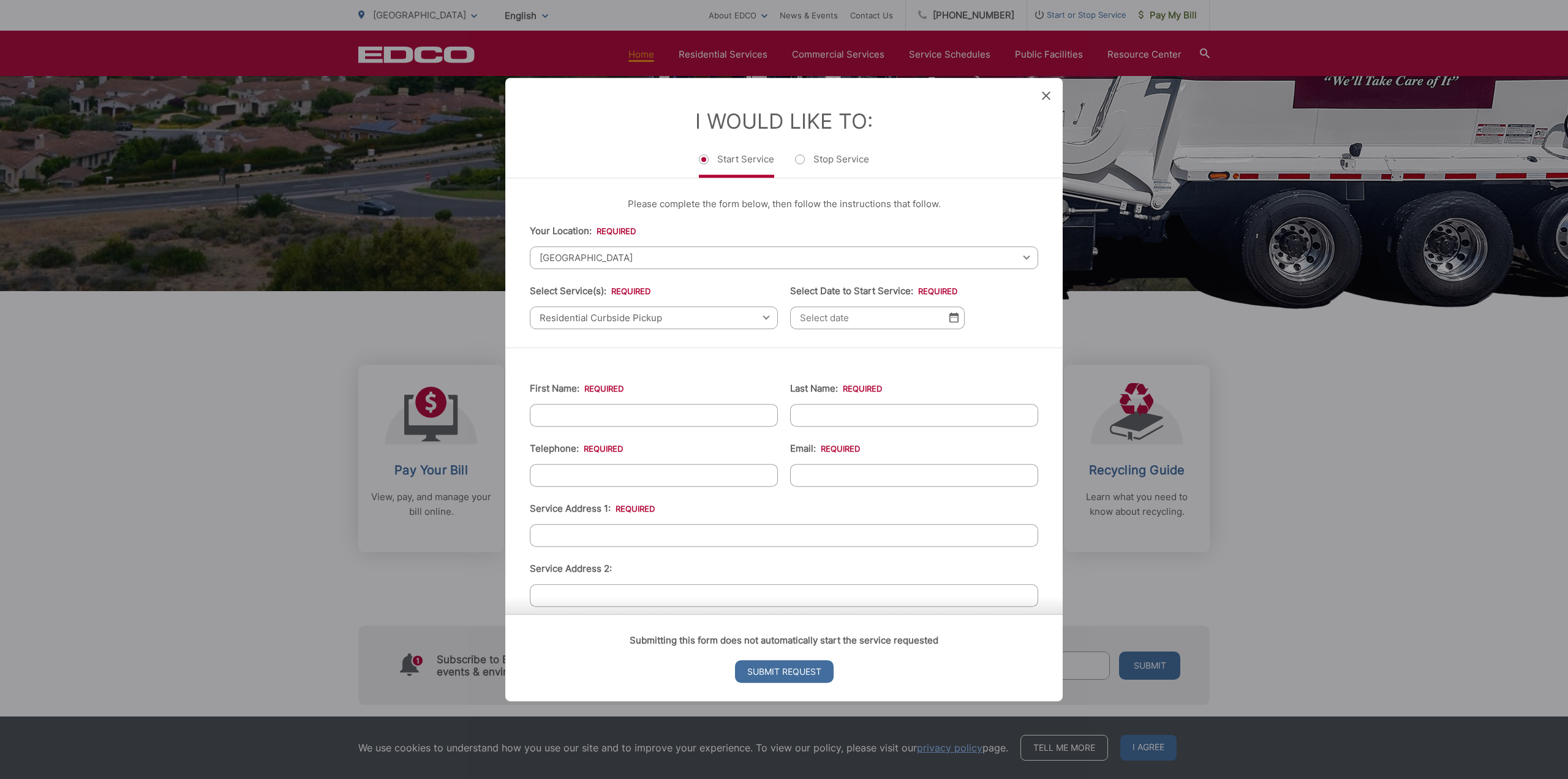
click at [896, 323] on input "Select Date to Start Service: *" at bounding box center [878, 317] width 175 height 22
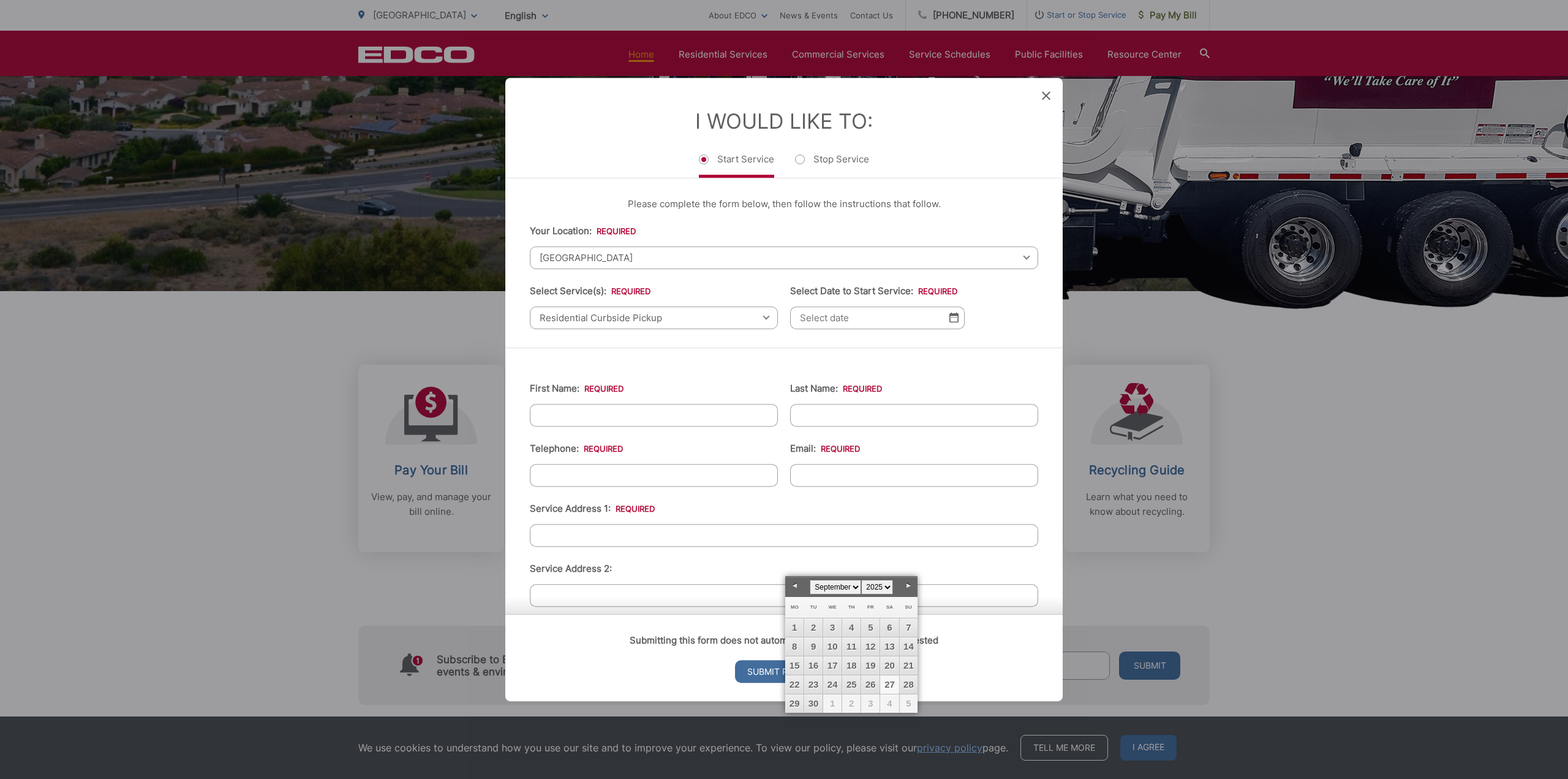
click at [890, 682] on link "27" at bounding box center [889, 684] width 18 height 18
type input "09/27/2025"
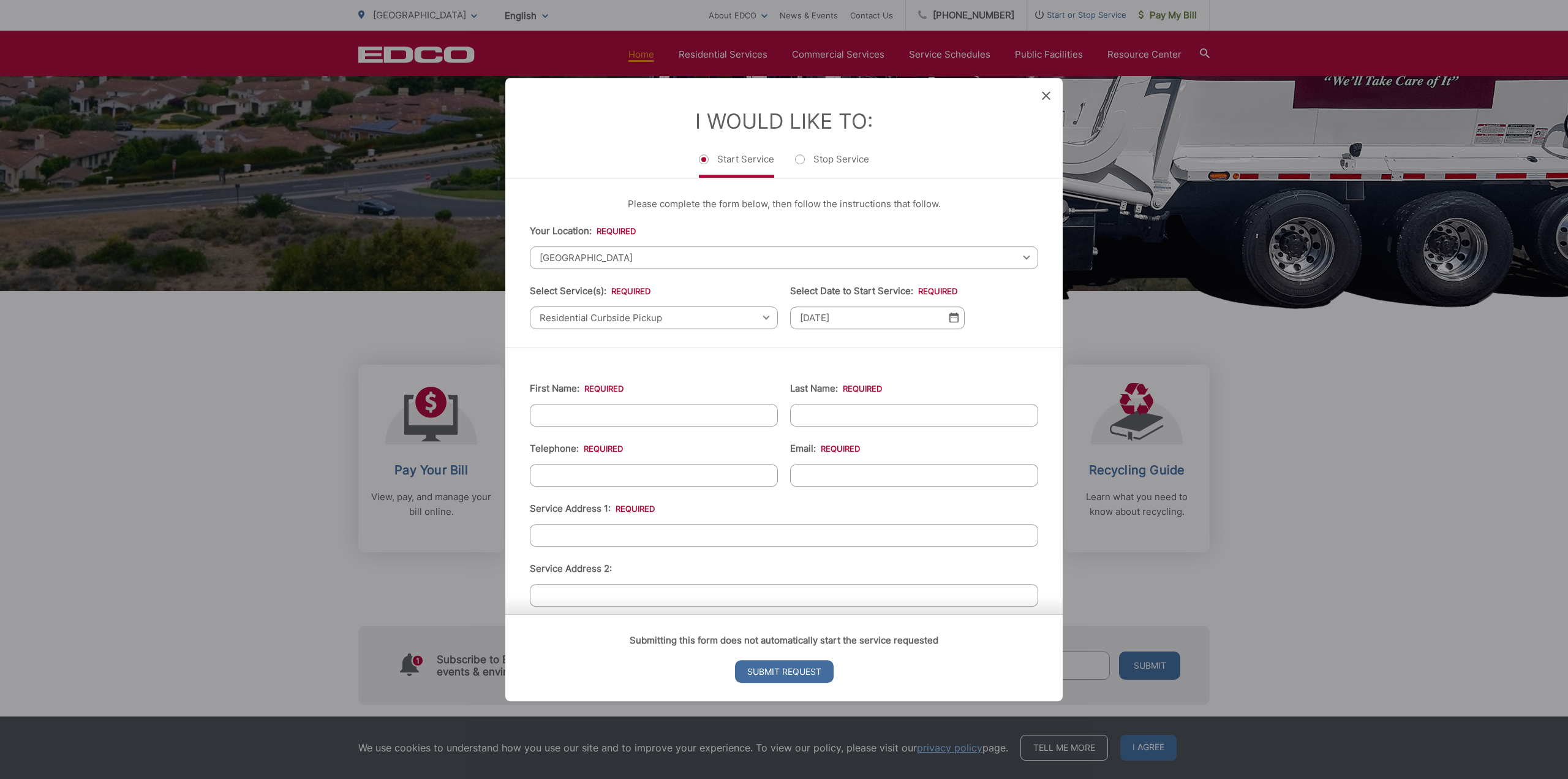
click at [605, 413] on input "First Name: *" at bounding box center [653, 414] width 248 height 22
type input "Cosette"
click at [854, 407] on input "Last Name: *" at bounding box center [914, 414] width 248 height 22
type input "Rubalcaba"
click at [635, 472] on input "(___) ___-____" at bounding box center [653, 475] width 248 height 22
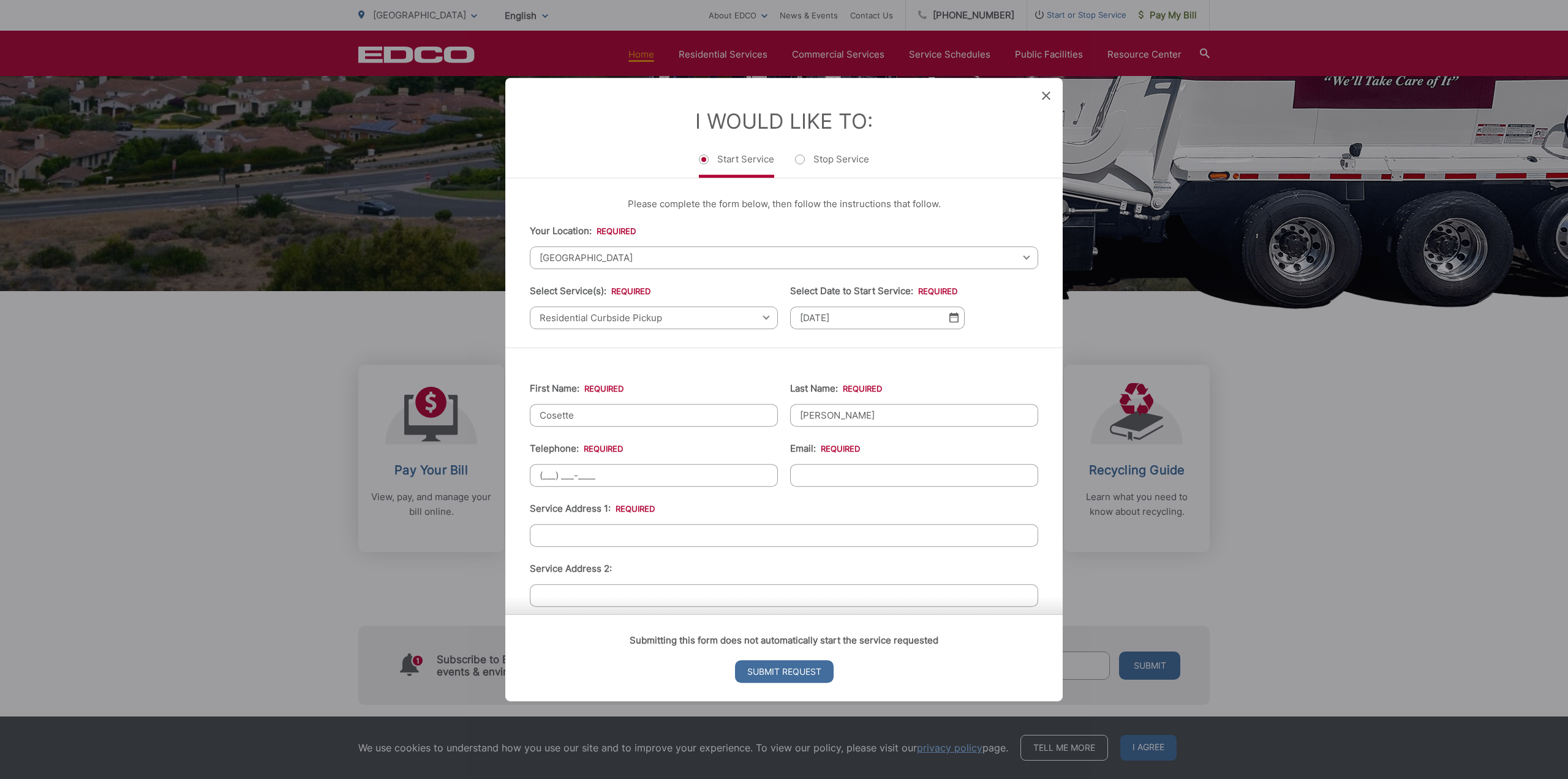
click at [542, 472] on input "(___) ___-____" at bounding box center [653, 475] width 248 height 22
type input "(310) 650-0197"
click at [804, 461] on li "Email: *" at bounding box center [914, 464] width 248 height 46
click at [799, 478] on input "Email: *" at bounding box center [914, 475] width 248 height 22
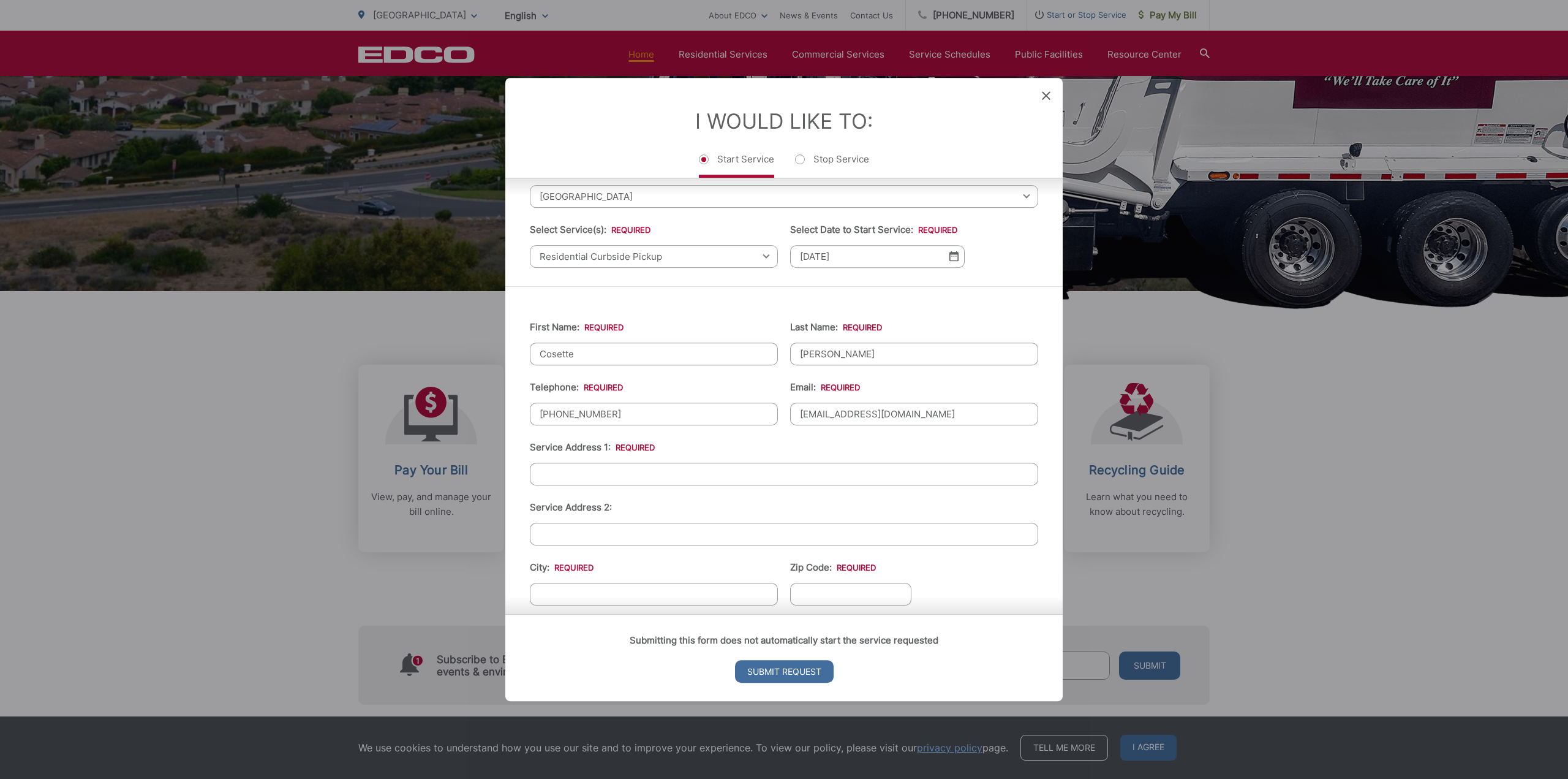
type input "gorgan0@msn.com"
click at [544, 467] on input "Service Address 1: *" at bounding box center [784, 474] width 508 height 22
type input "1236 Mount Rainier Road"
click at [571, 583] on input "City: *" at bounding box center [653, 593] width 248 height 22
type input "[GEOGRAPHIC_DATA]"
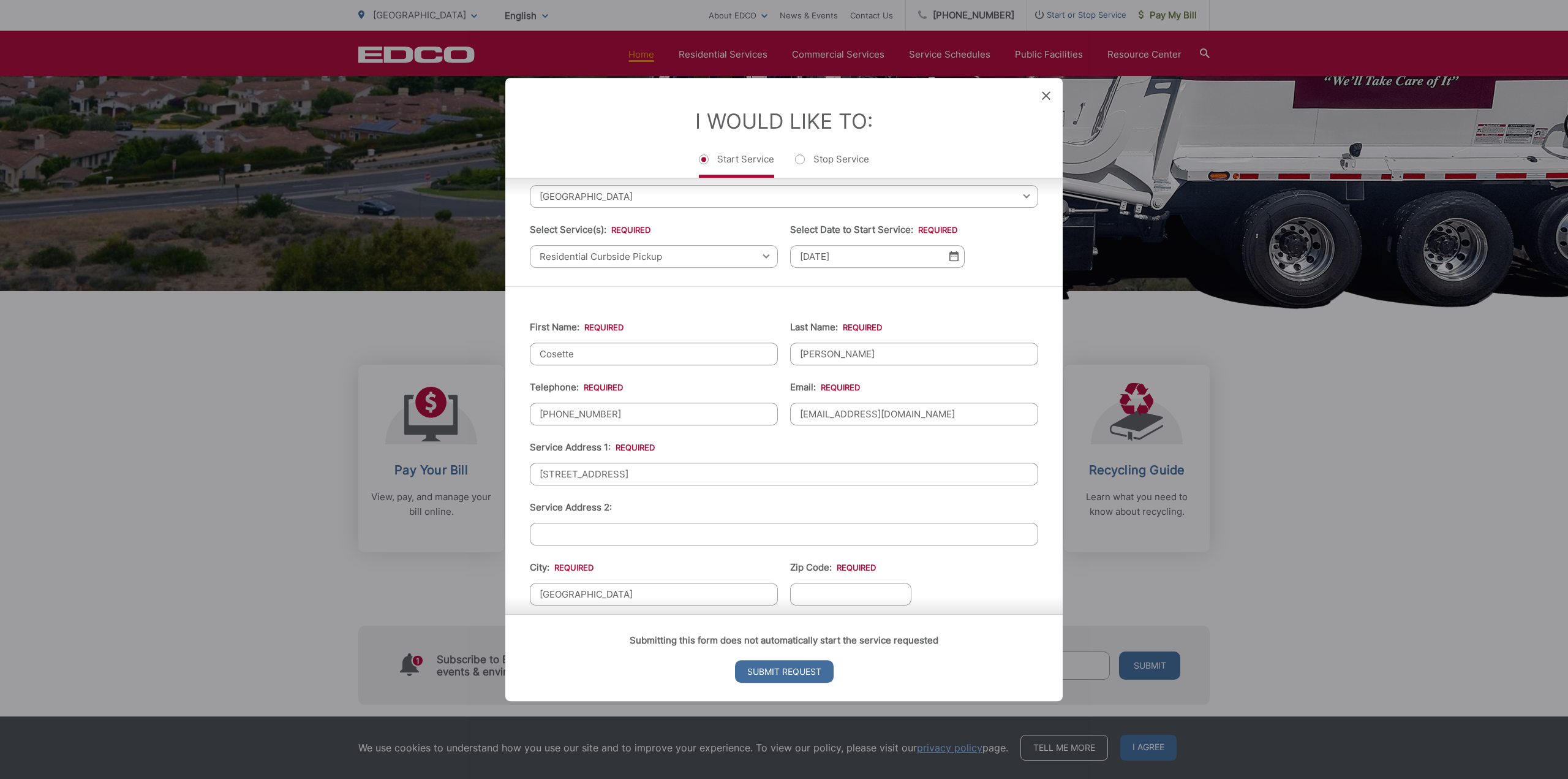
click at [822, 591] on input "Zip Code: *" at bounding box center [851, 593] width 122 height 22
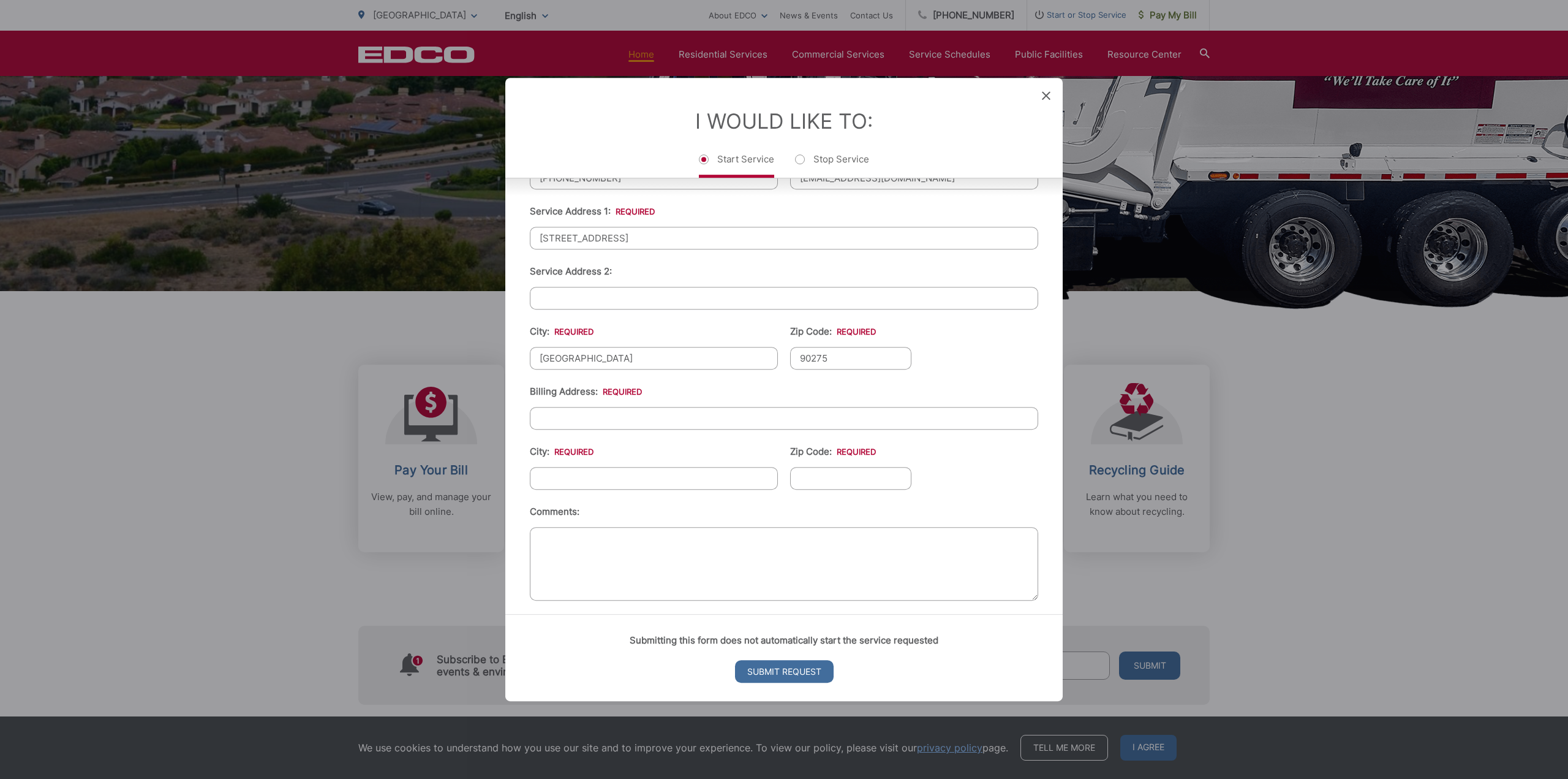
scroll to position [301, 0]
type input "90275"
click at [563, 411] on input "Billing Address: *" at bounding box center [784, 414] width 508 height 22
type input "[GEOGRAPHIC_DATA]"
click at [598, 464] on input "City: *" at bounding box center [653, 475] width 248 height 22
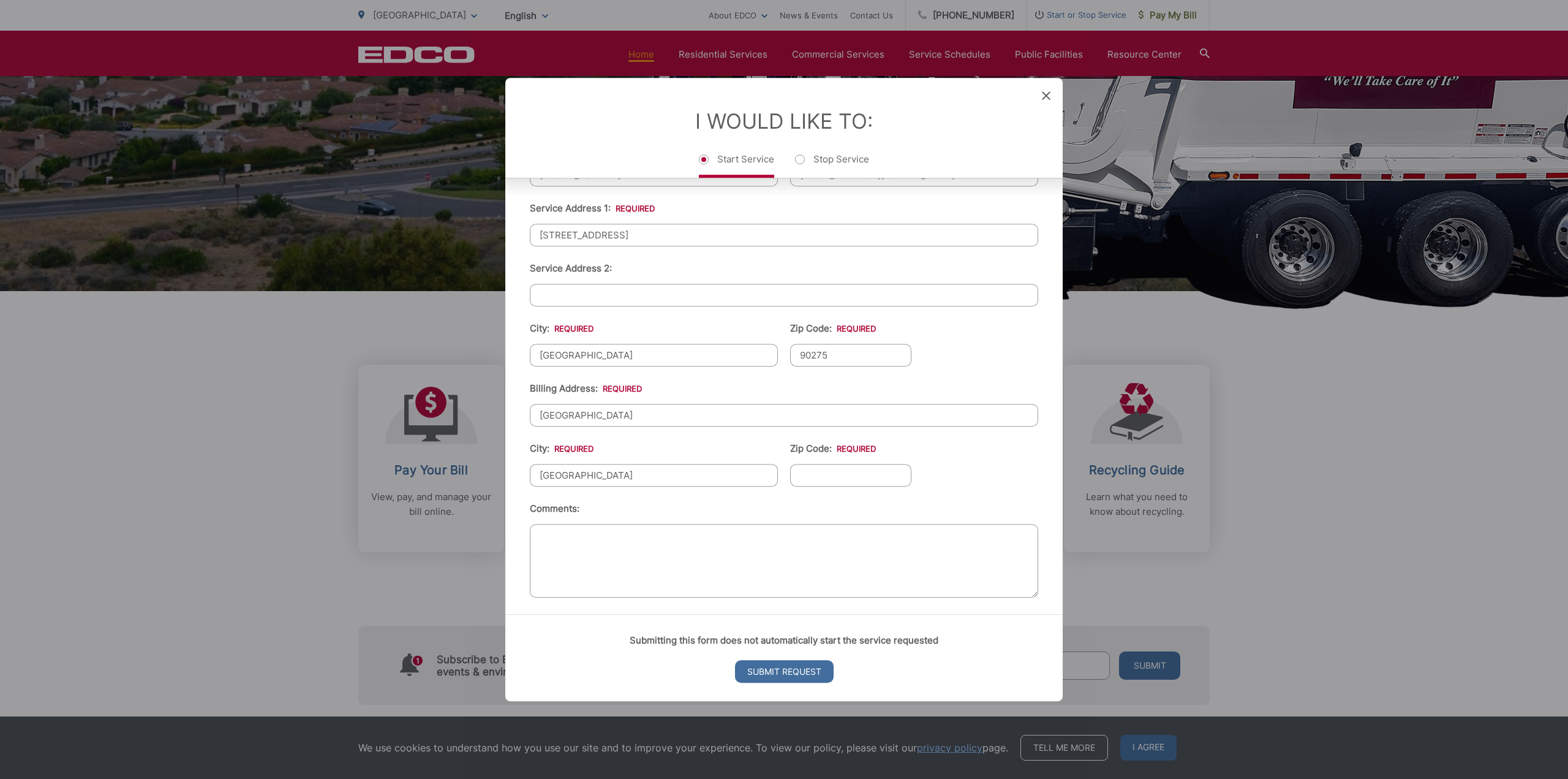
type input "[GEOGRAPHIC_DATA]"
click at [797, 469] on input "Zip Code: *" at bounding box center [851, 475] width 122 height 22
type input "90275"
click at [777, 673] on input "Submit Request" at bounding box center [784, 671] width 98 height 22
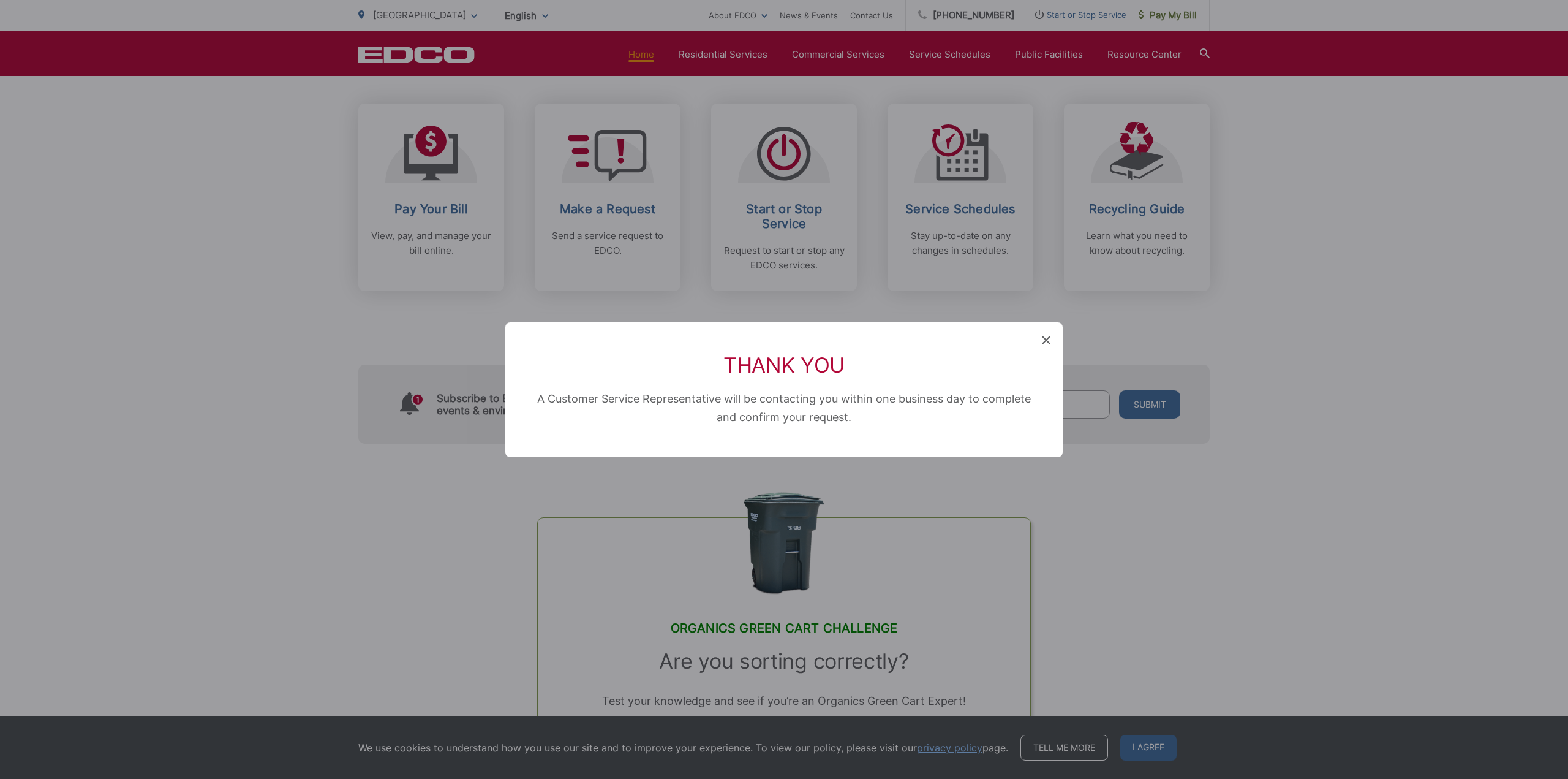
click at [970, 410] on p "A Customer Service Representative will be contacting you within one business da…" at bounding box center [784, 408] width 496 height 37
click at [1049, 337] on icon at bounding box center [1046, 339] width 9 height 9
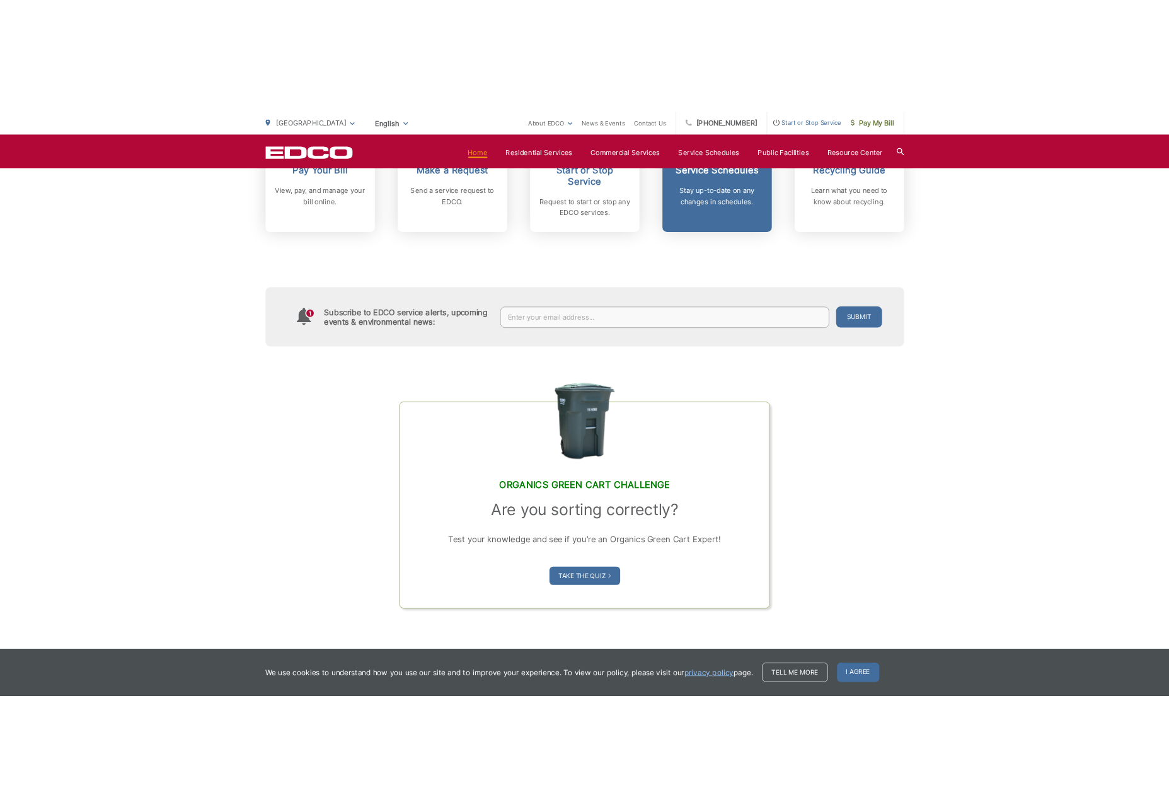
scroll to position [693, 0]
